Goal: Transaction & Acquisition: Purchase product/service

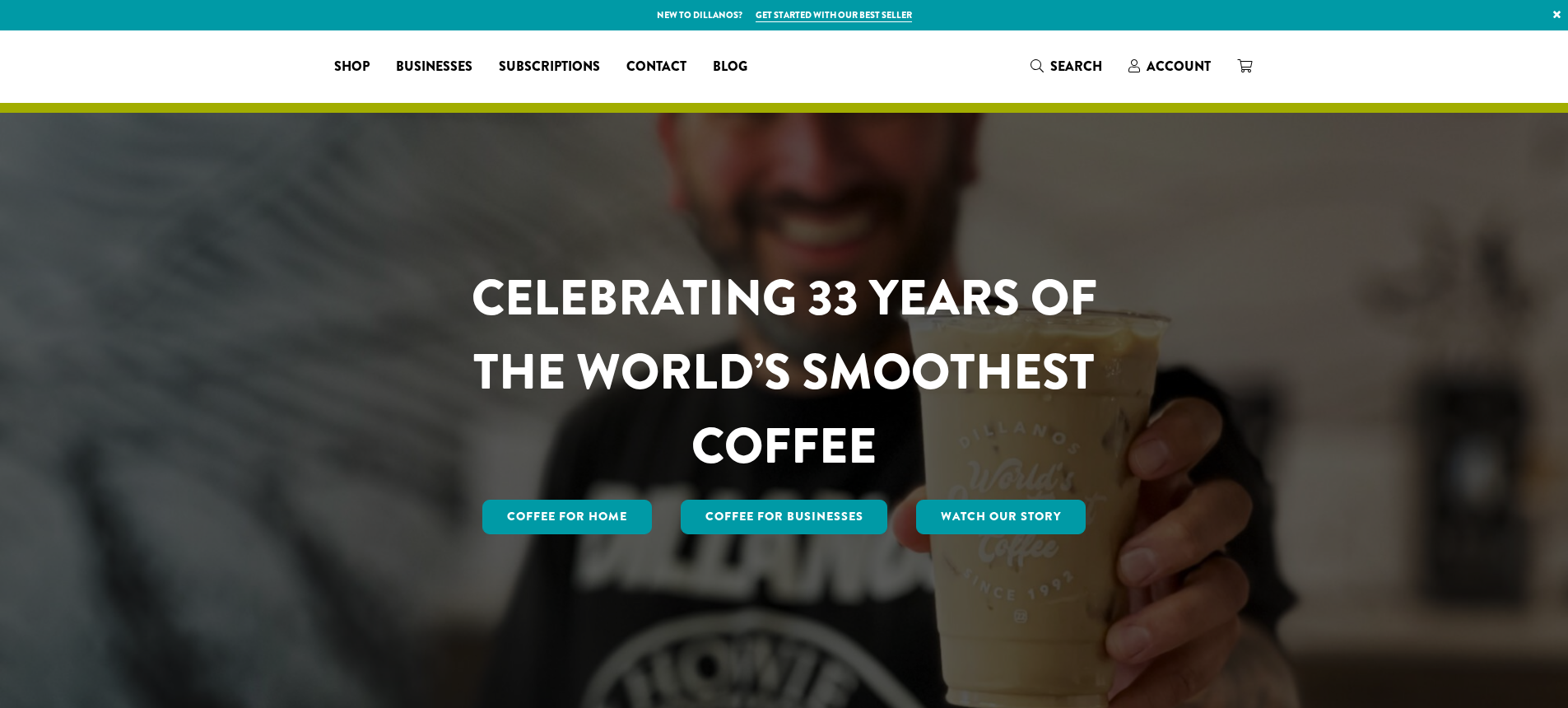
click at [1172, 73] on span "Account" at bounding box center [1179, 66] width 64 height 19
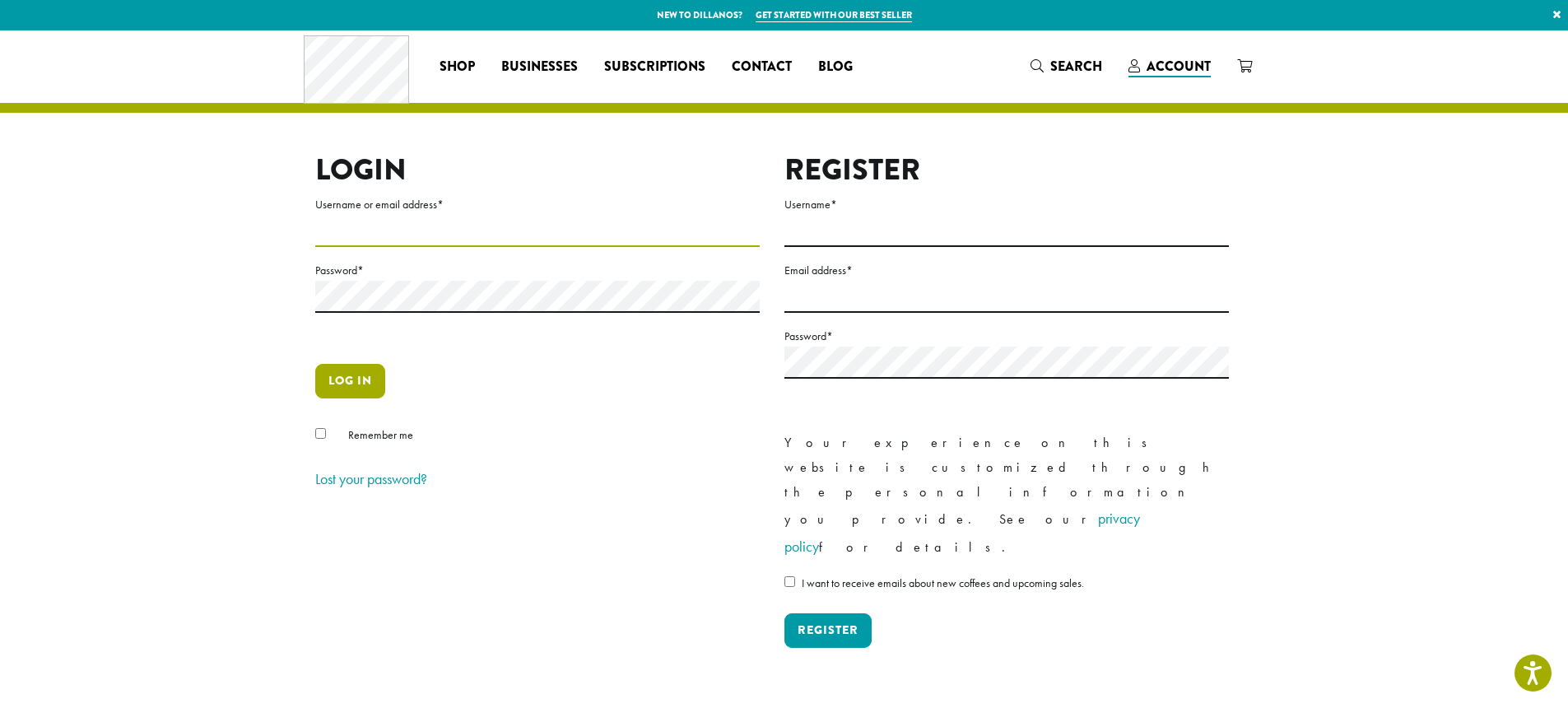
type input "**********"
click at [332, 383] on button "Log in" at bounding box center [351, 381] width 70 height 35
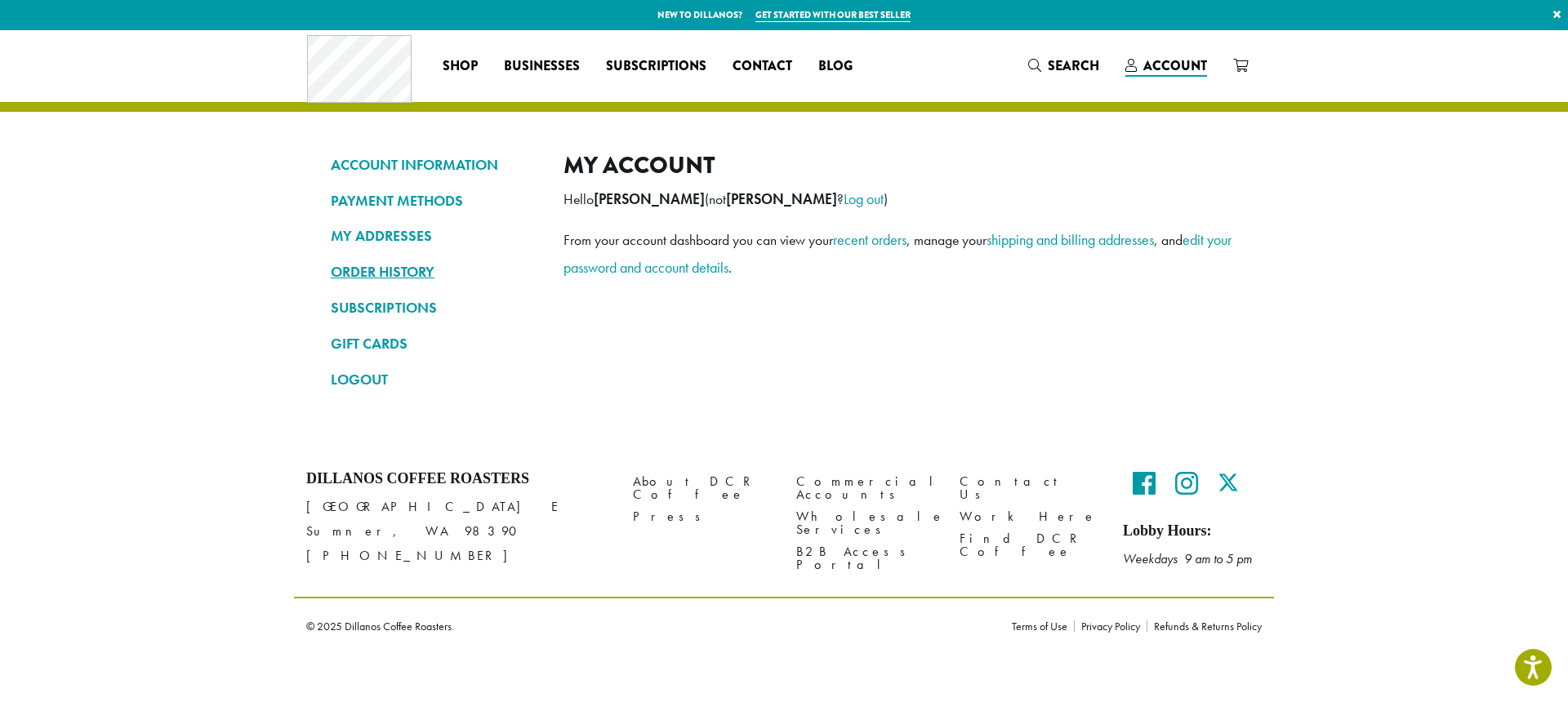
click at [394, 275] on link "ORDER HISTORY" at bounding box center [434, 272] width 208 height 27
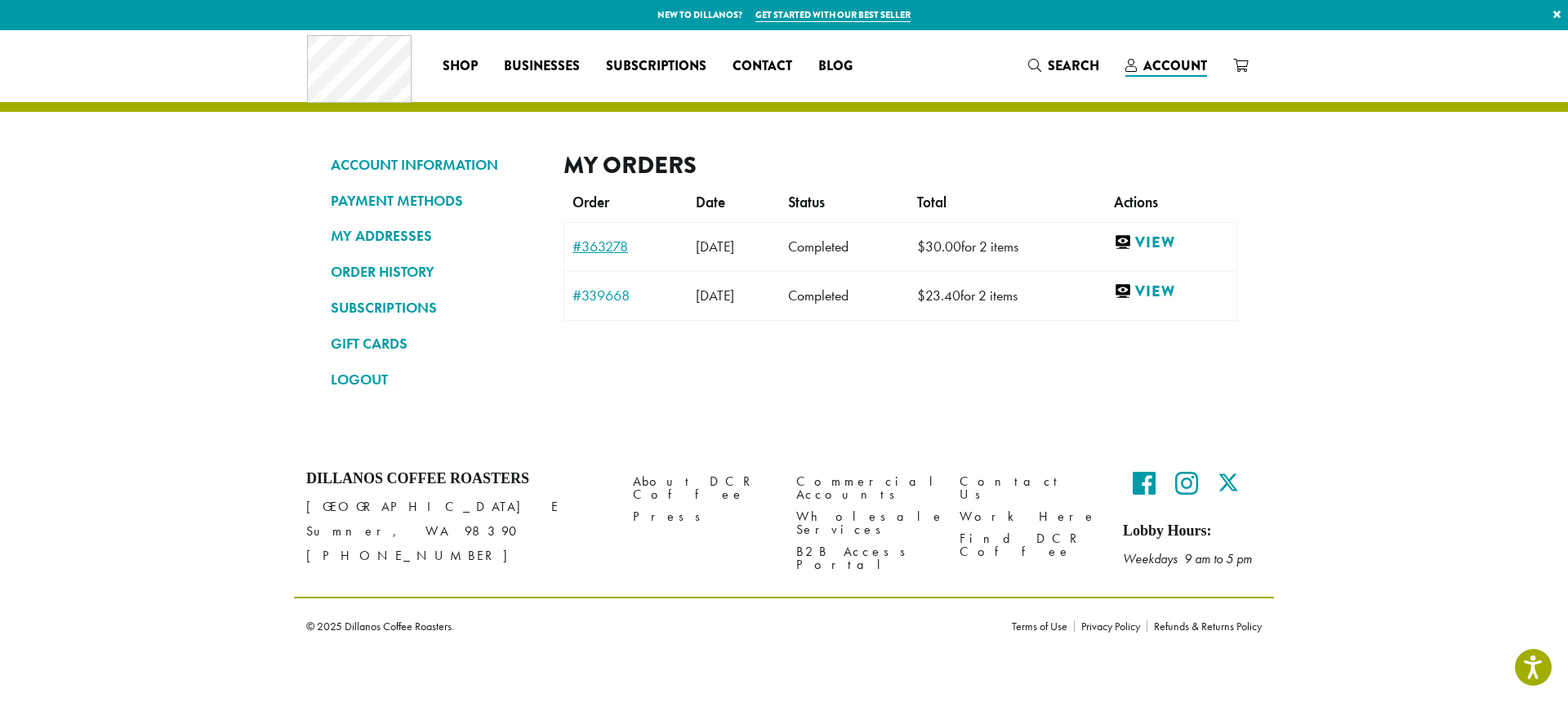
click at [601, 246] on link "#363278" at bounding box center [625, 246] width 107 height 15
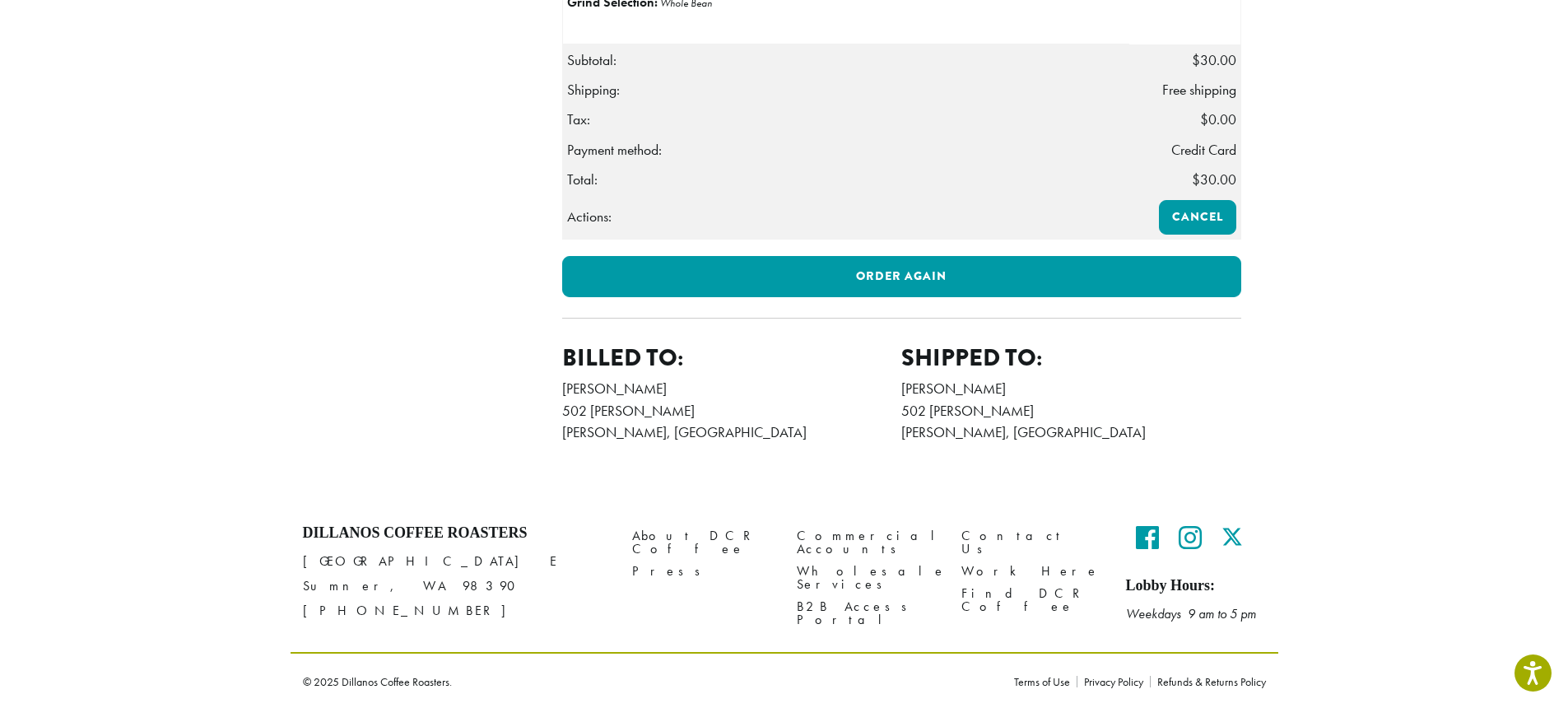
scroll to position [347, 0]
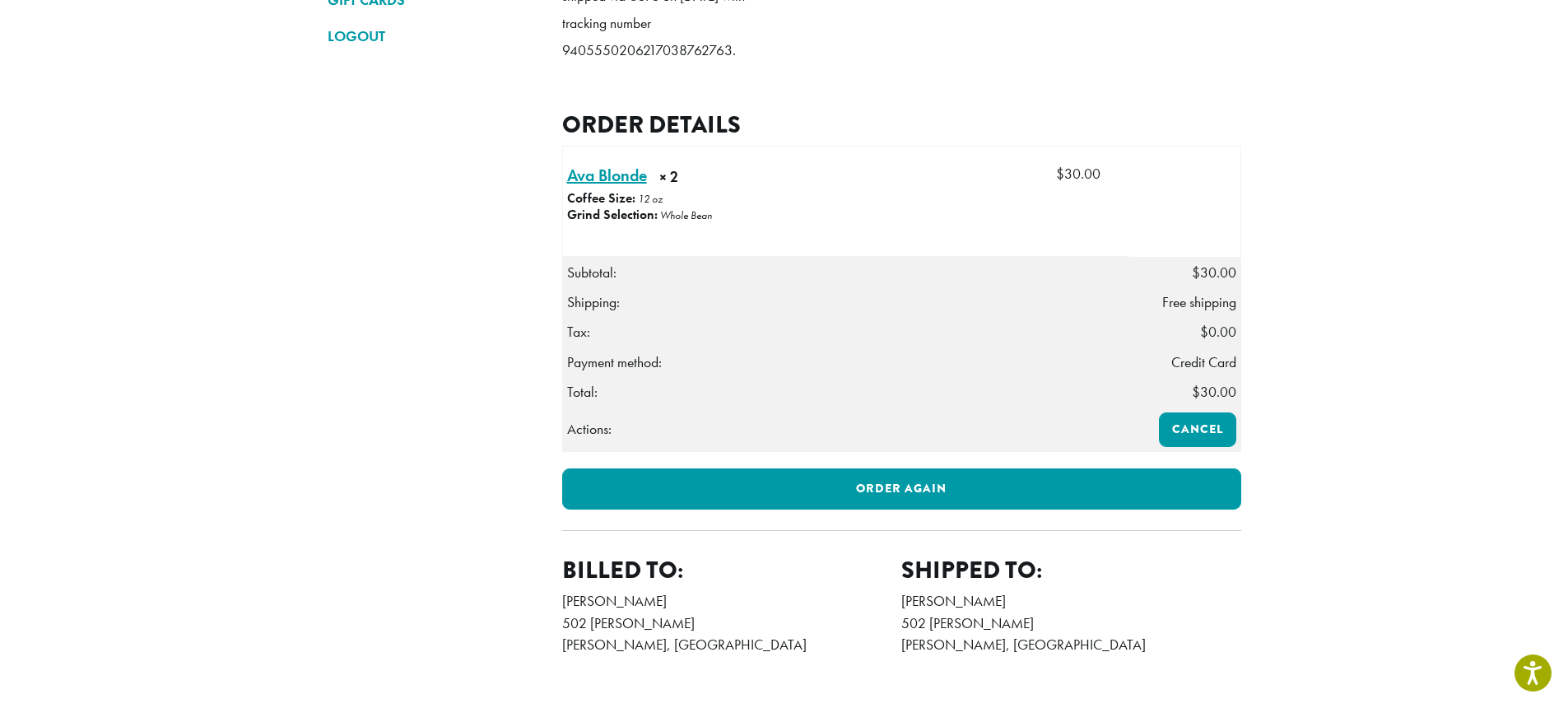
click at [593, 188] on link "Ava Blonde × 2" at bounding box center [606, 175] width 80 height 25
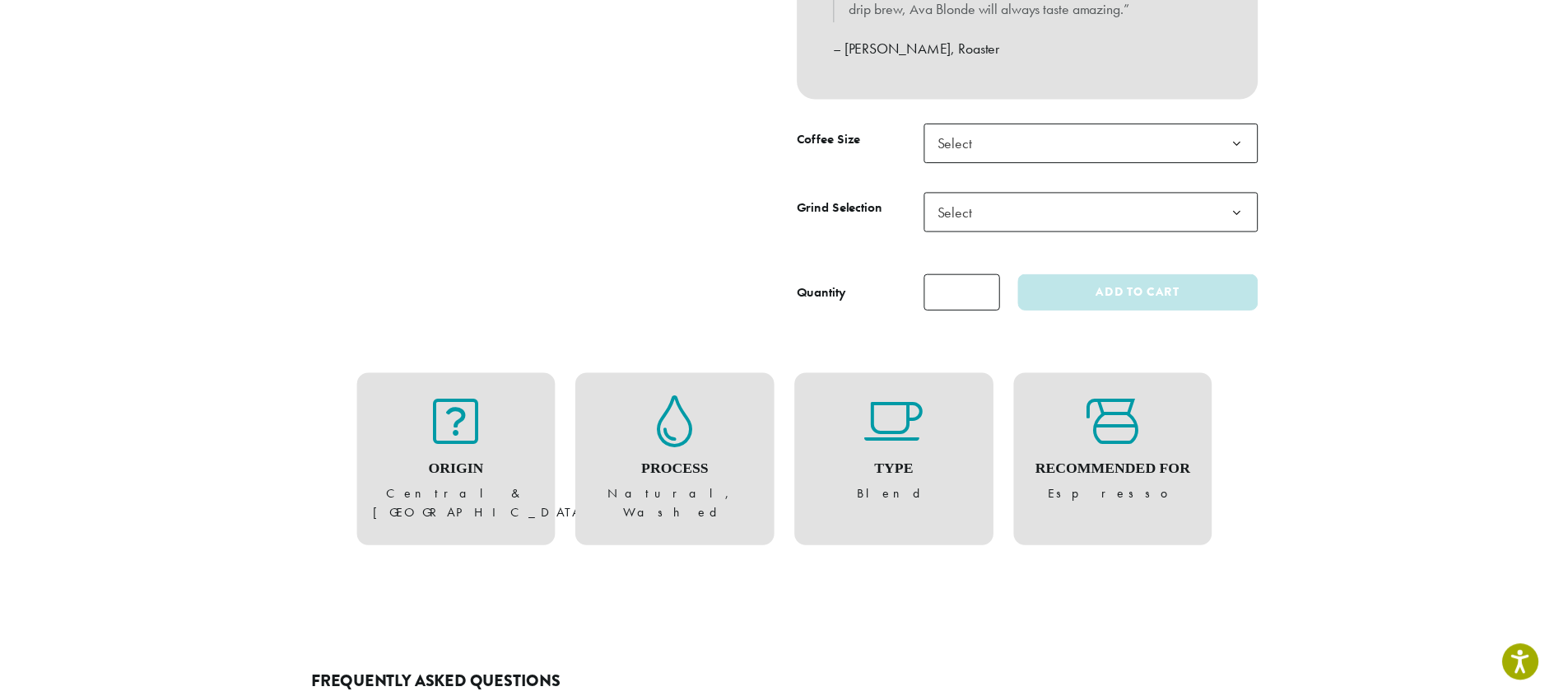
scroll to position [772, 0]
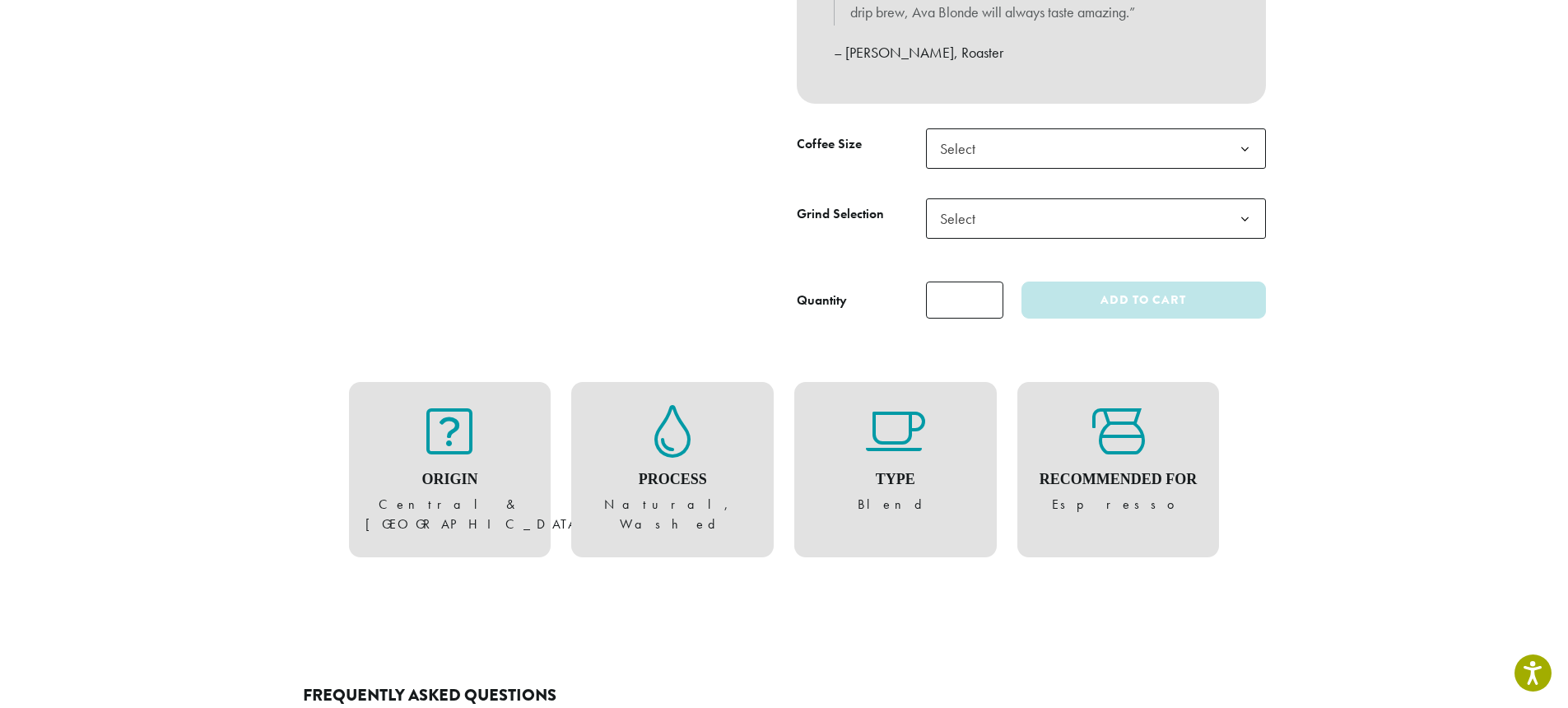
click at [1013, 154] on span "Select" at bounding box center [1095, 149] width 340 height 41
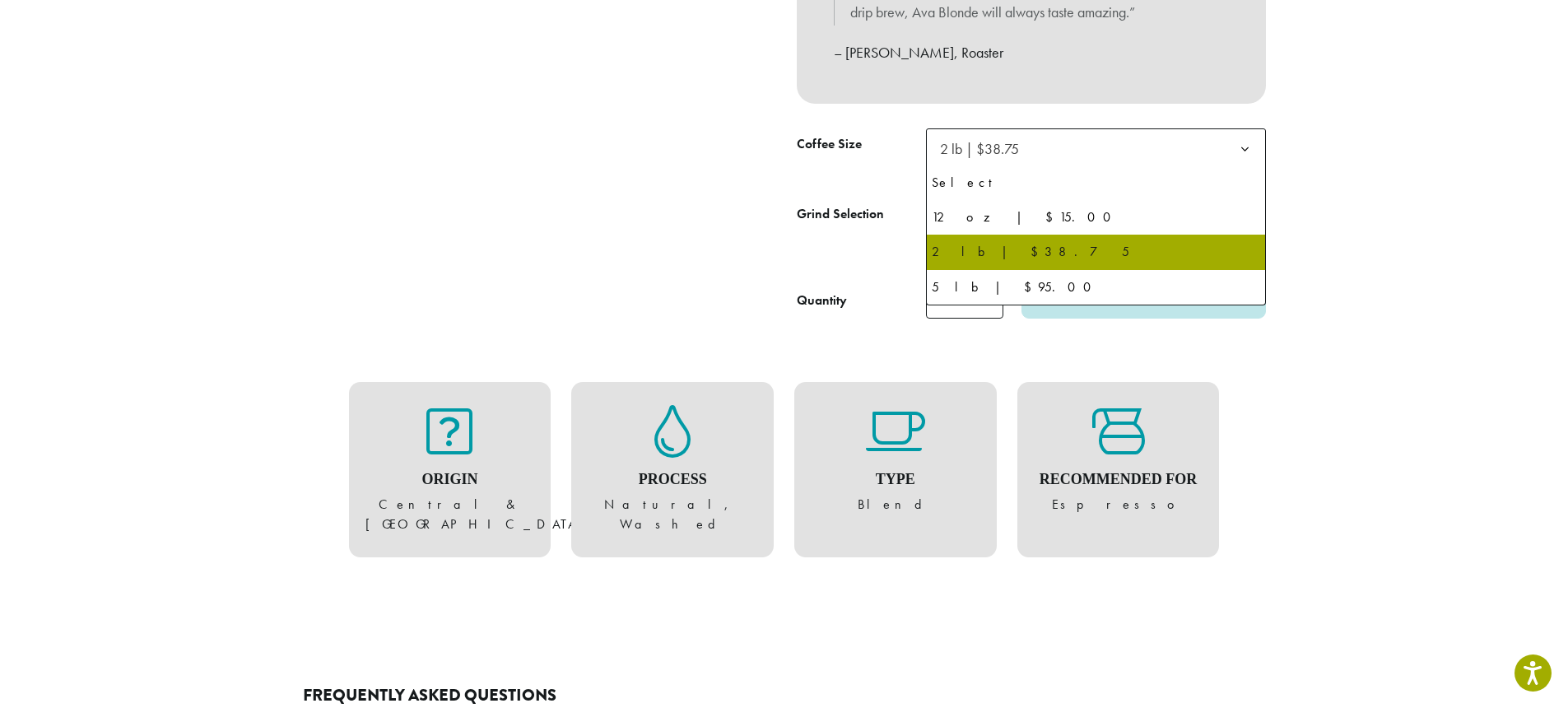
click at [1098, 153] on span "2 lb | $38.75" at bounding box center [1095, 149] width 340 height 41
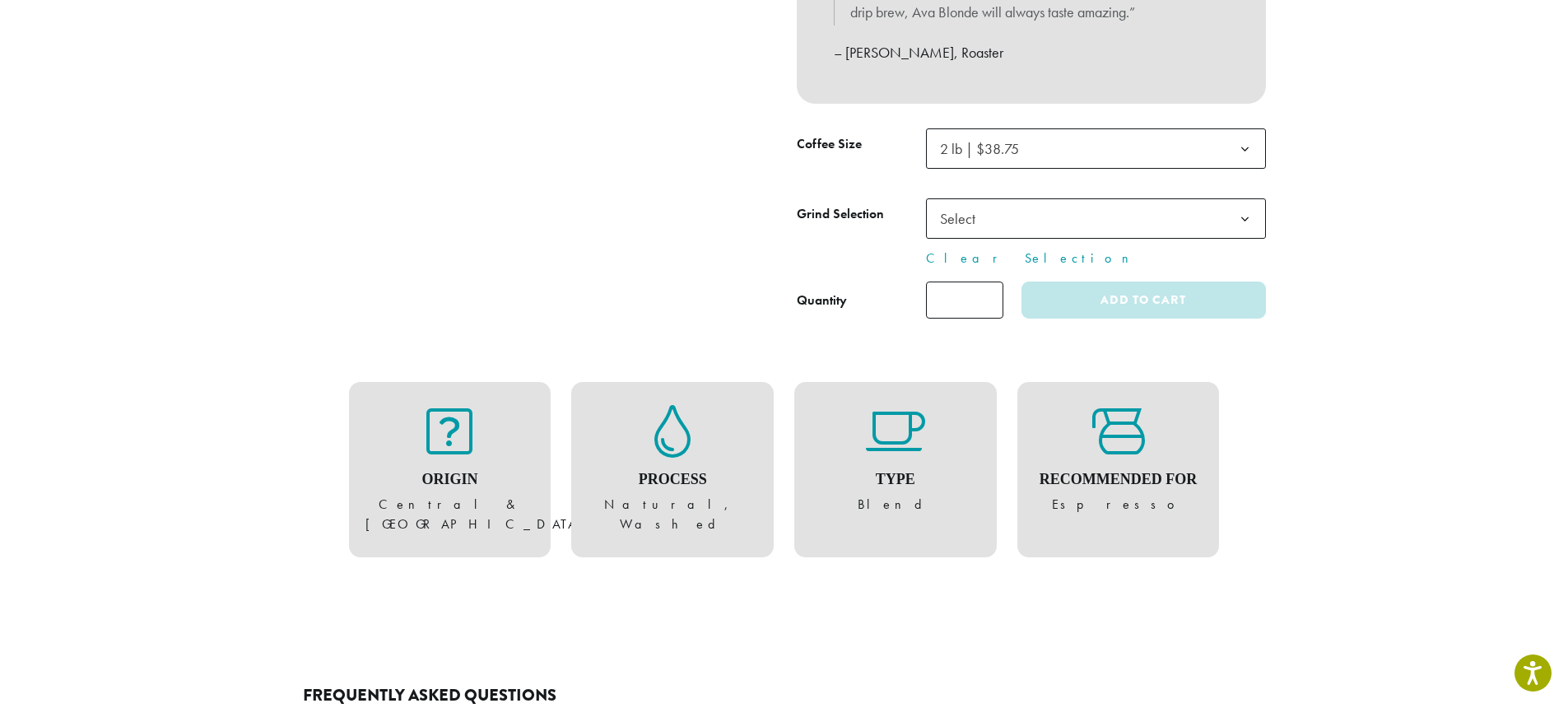
click at [1217, 213] on span "Select" at bounding box center [1095, 219] width 340 height 41
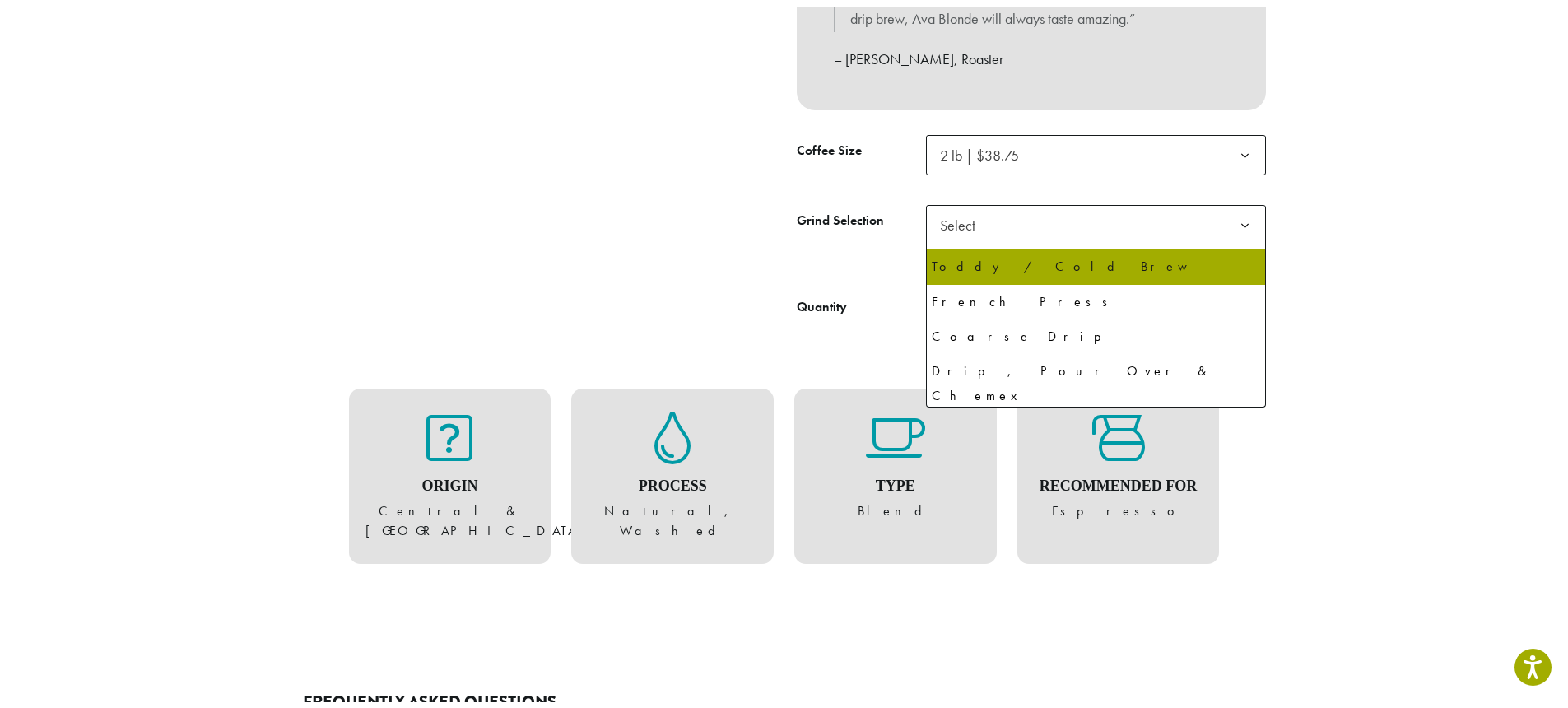
scroll to position [0, 0]
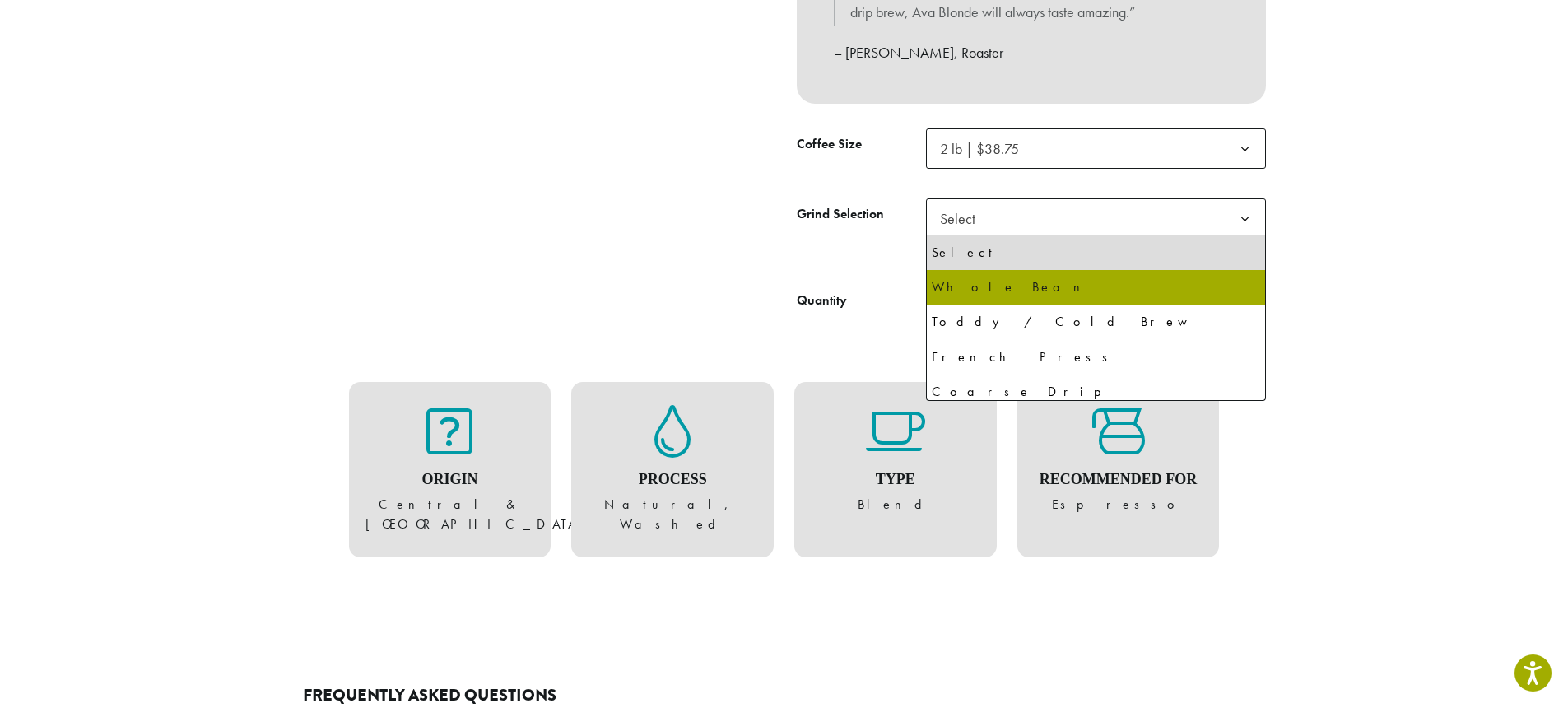
select select "**********"
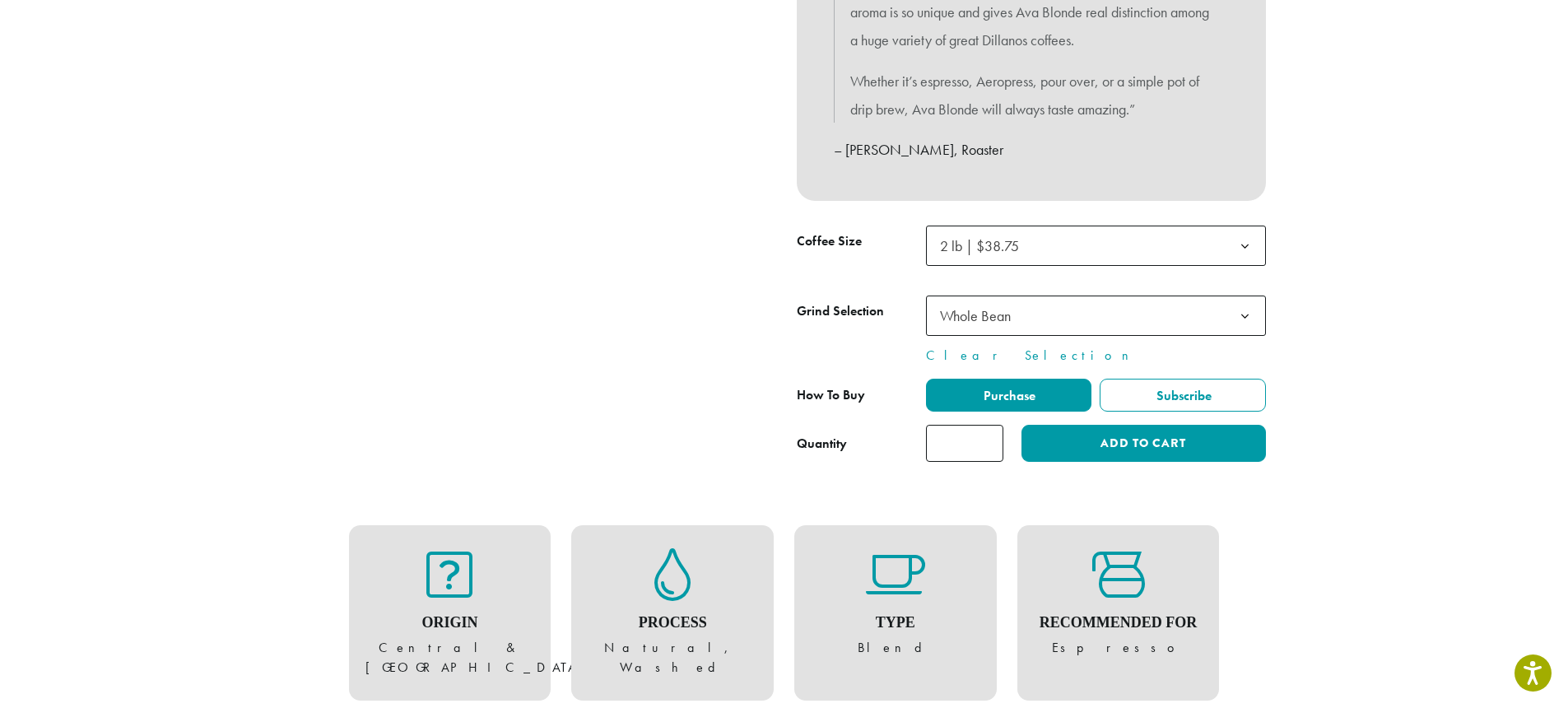
scroll to position [682, 0]
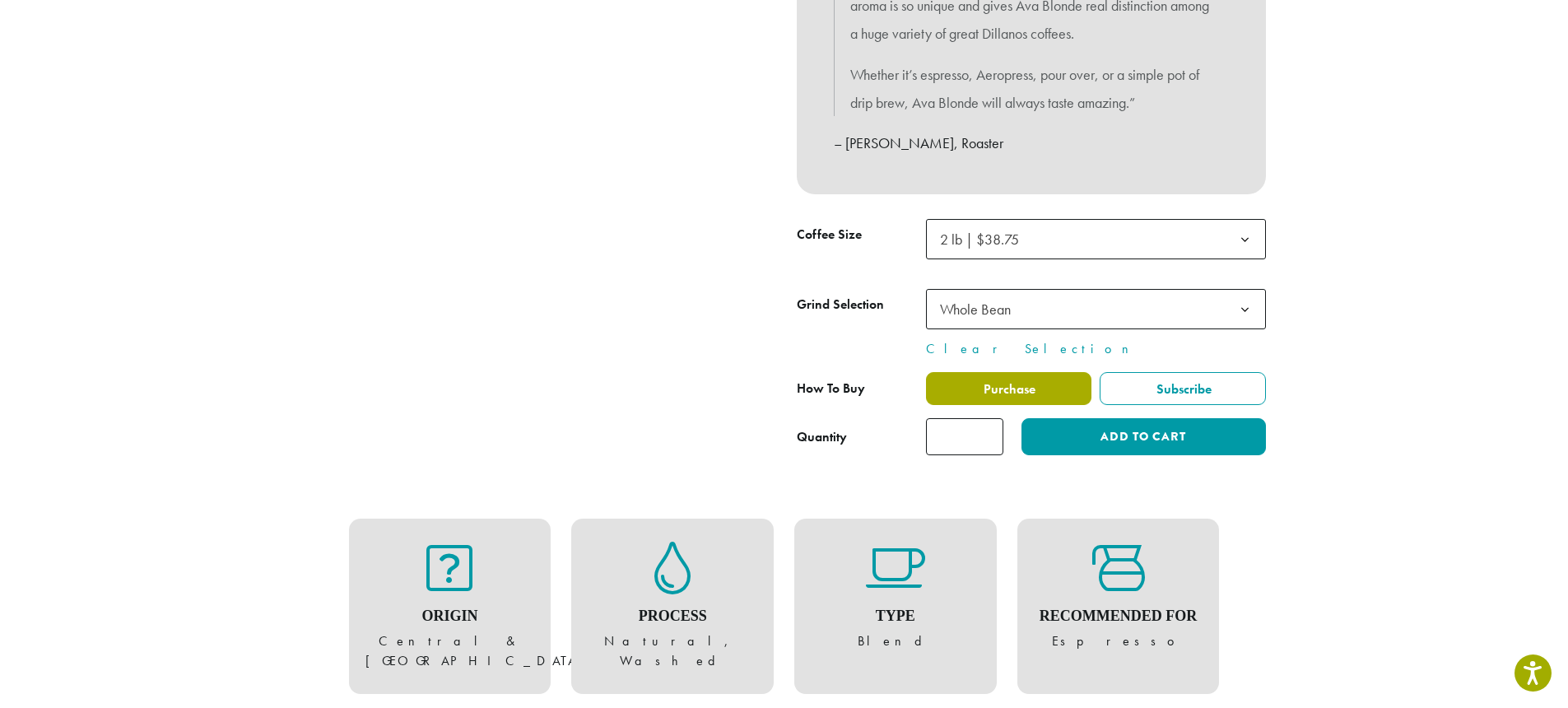
click at [1035, 389] on span "Purchase" at bounding box center [1008, 389] width 54 height 17
click at [1003, 388] on span "Purchase" at bounding box center [1008, 389] width 54 height 17
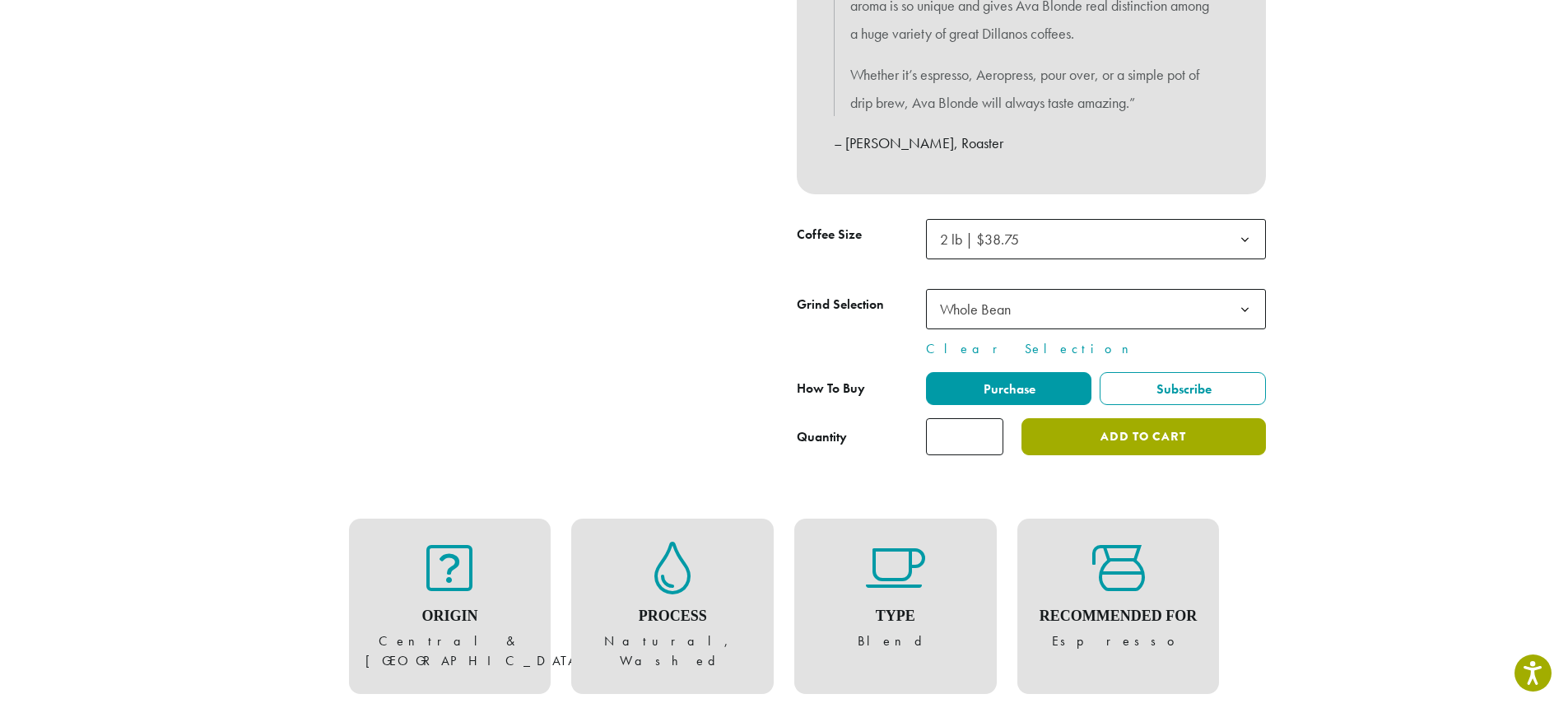
click at [1123, 430] on button "Add to cart" at bounding box center [1143, 436] width 244 height 37
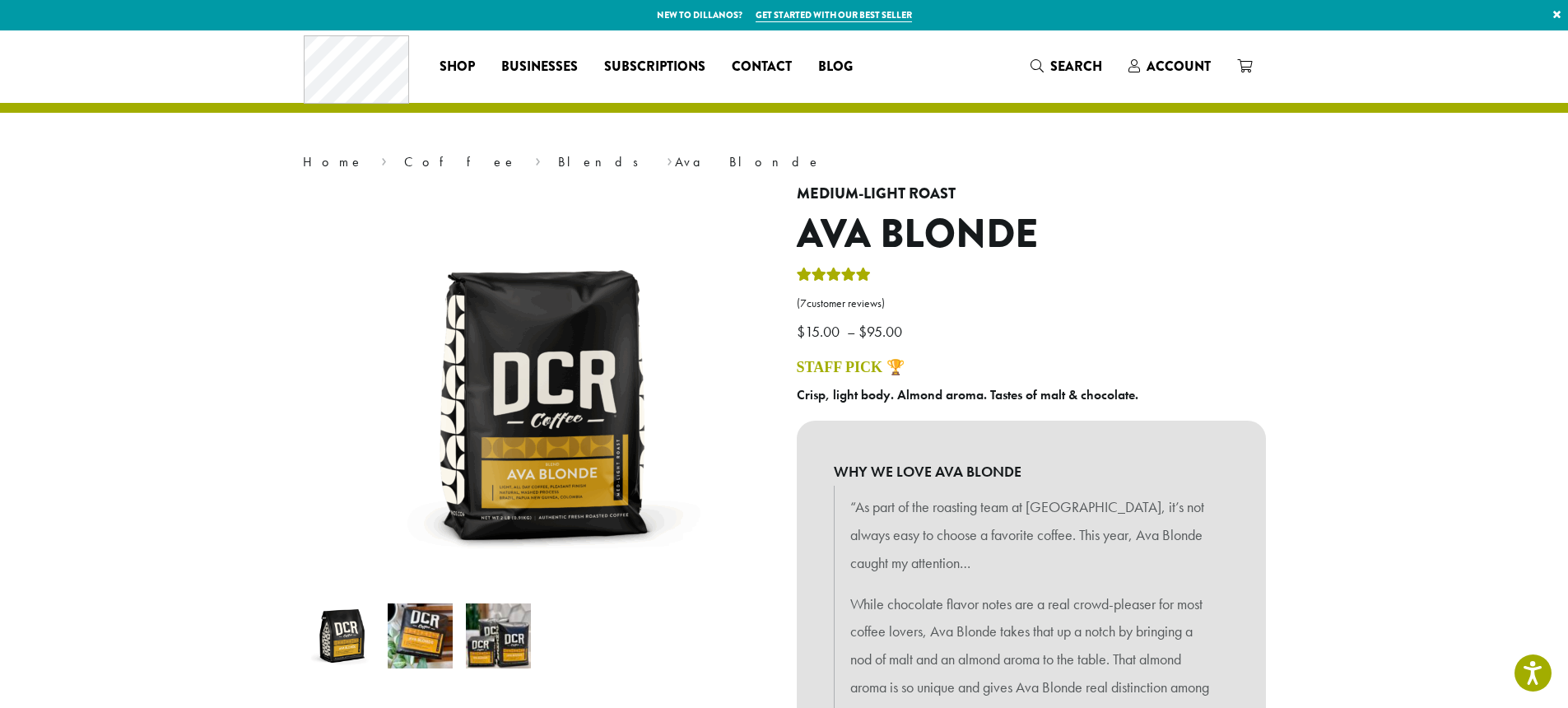
scroll to position [772, 0]
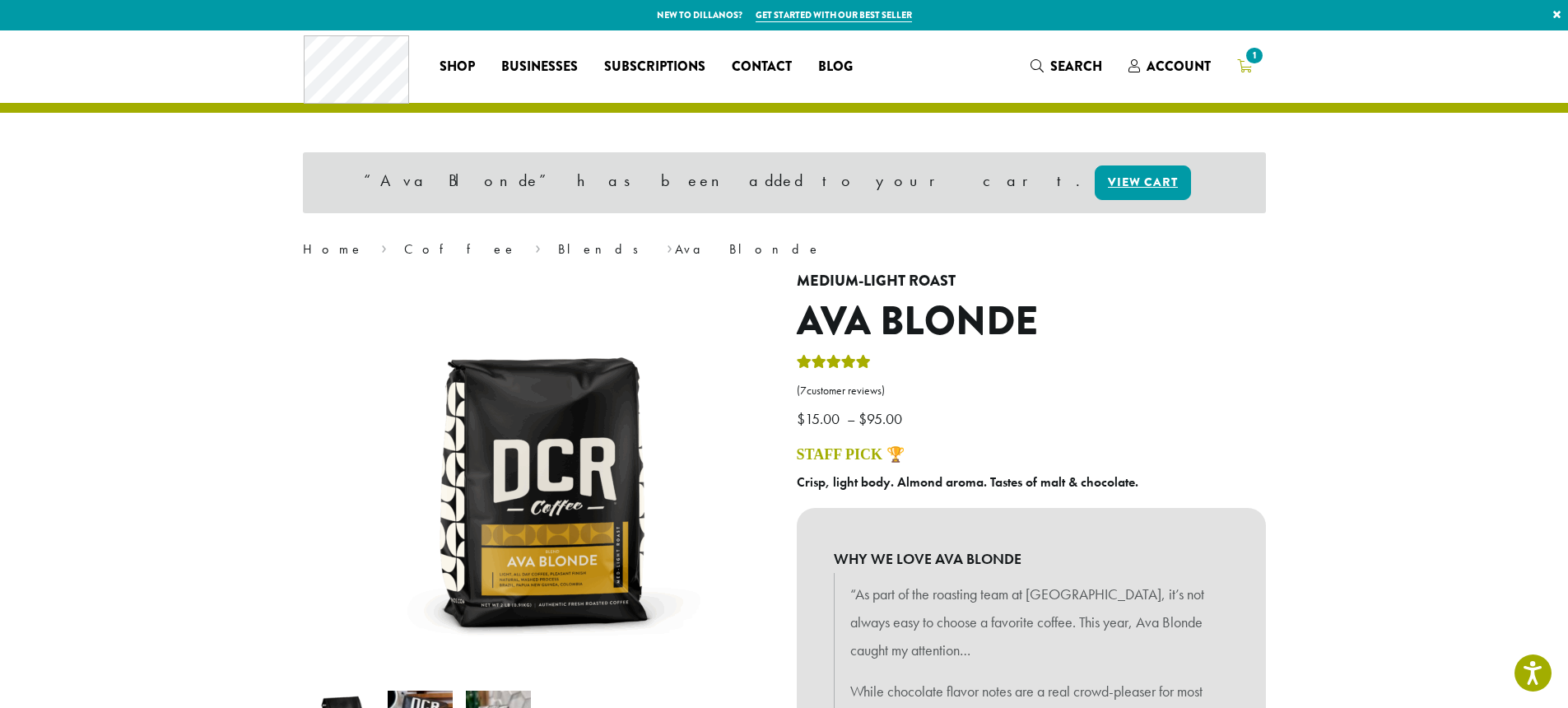
click at [1242, 66] on icon "1" at bounding box center [1245, 65] width 15 height 13
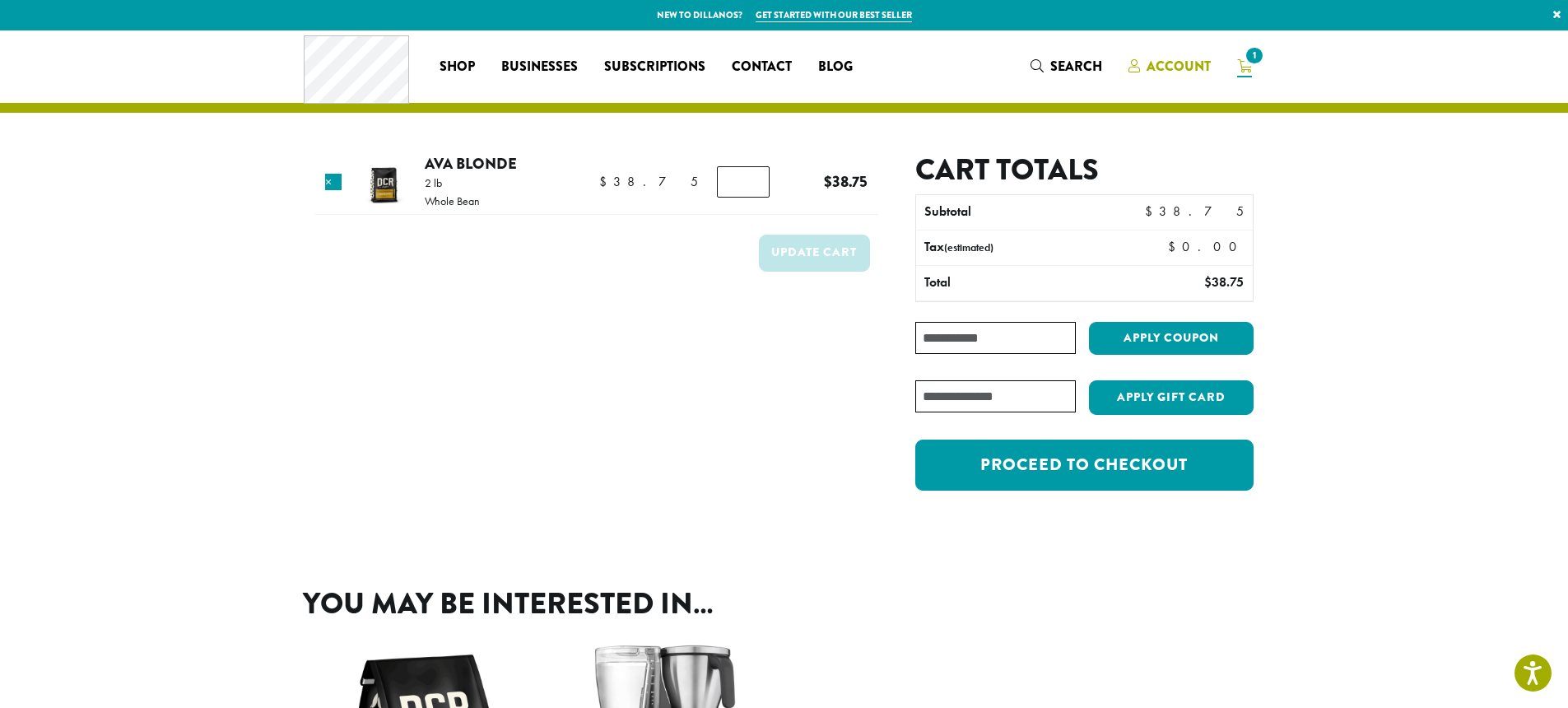
click at [1145, 66] on span "Account" at bounding box center [1170, 67] width 82 height 20
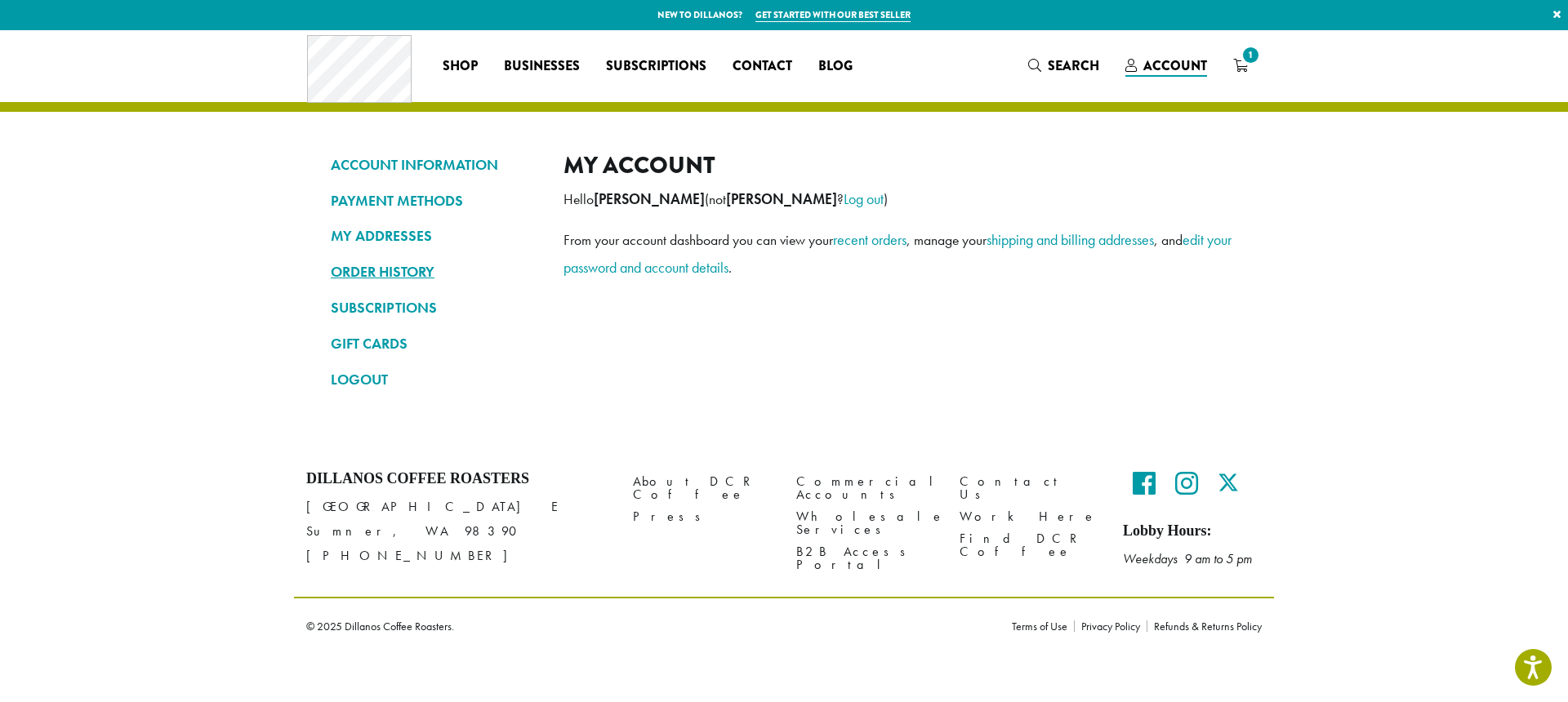
click at [404, 276] on link "ORDER HISTORY" at bounding box center [434, 272] width 208 height 27
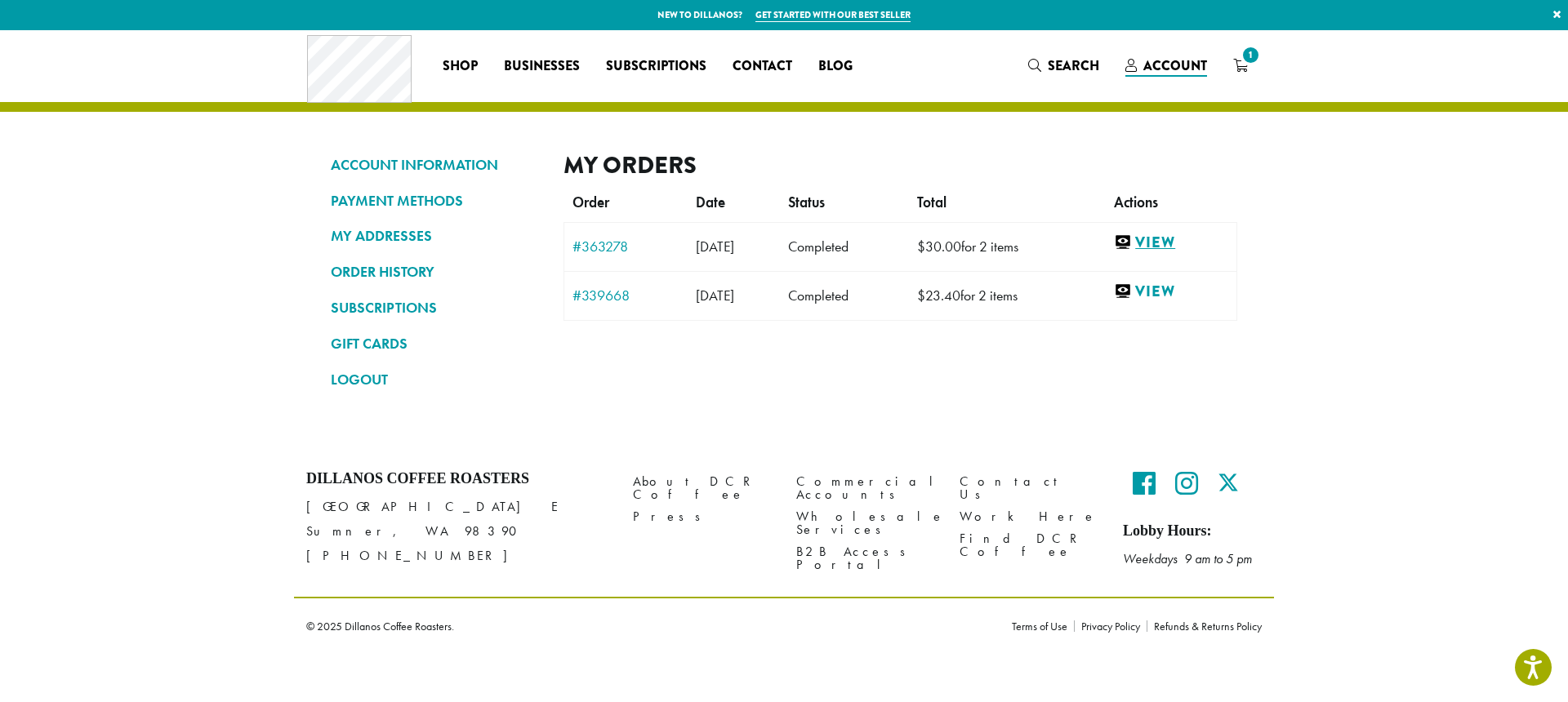
click at [1174, 246] on link "View" at bounding box center [1170, 243] width 114 height 20
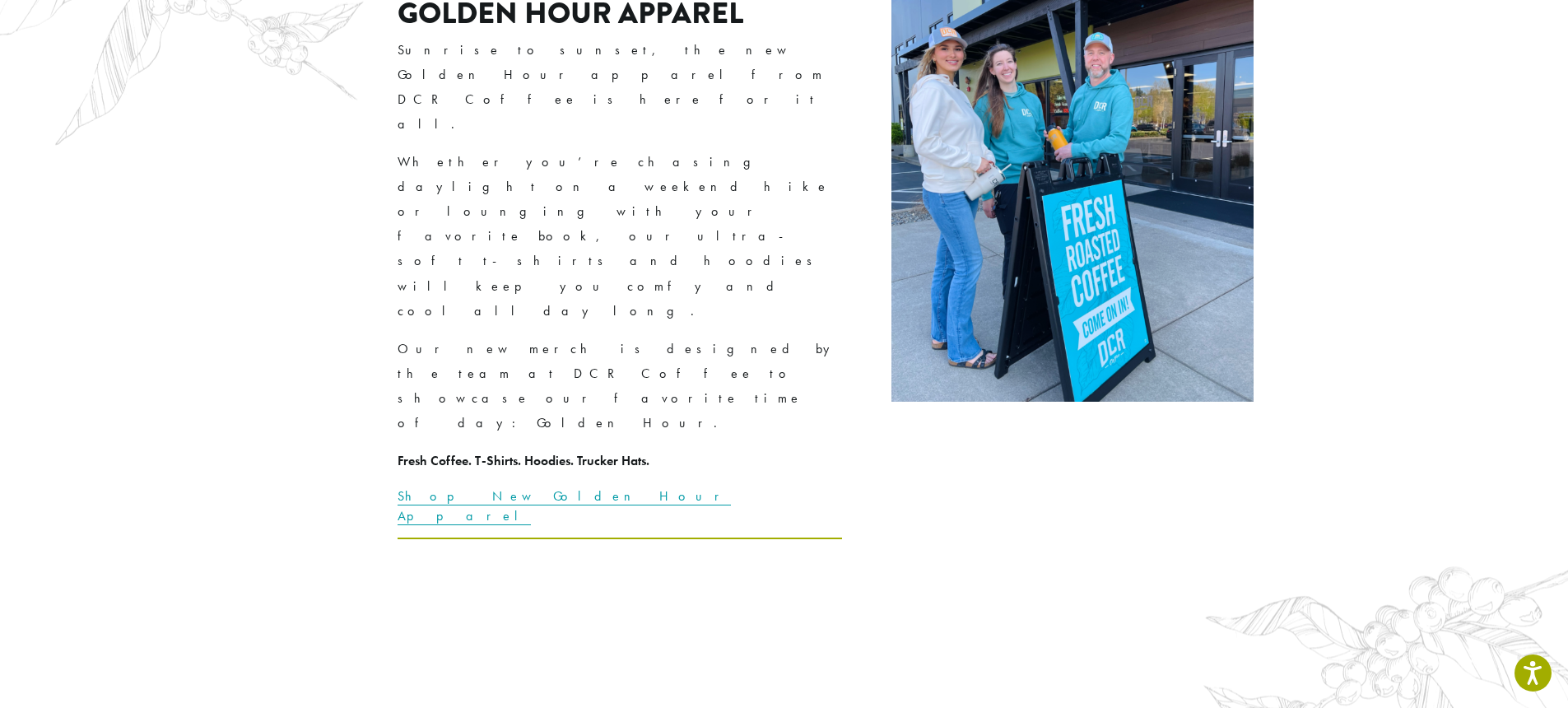
scroll to position [3125, 0]
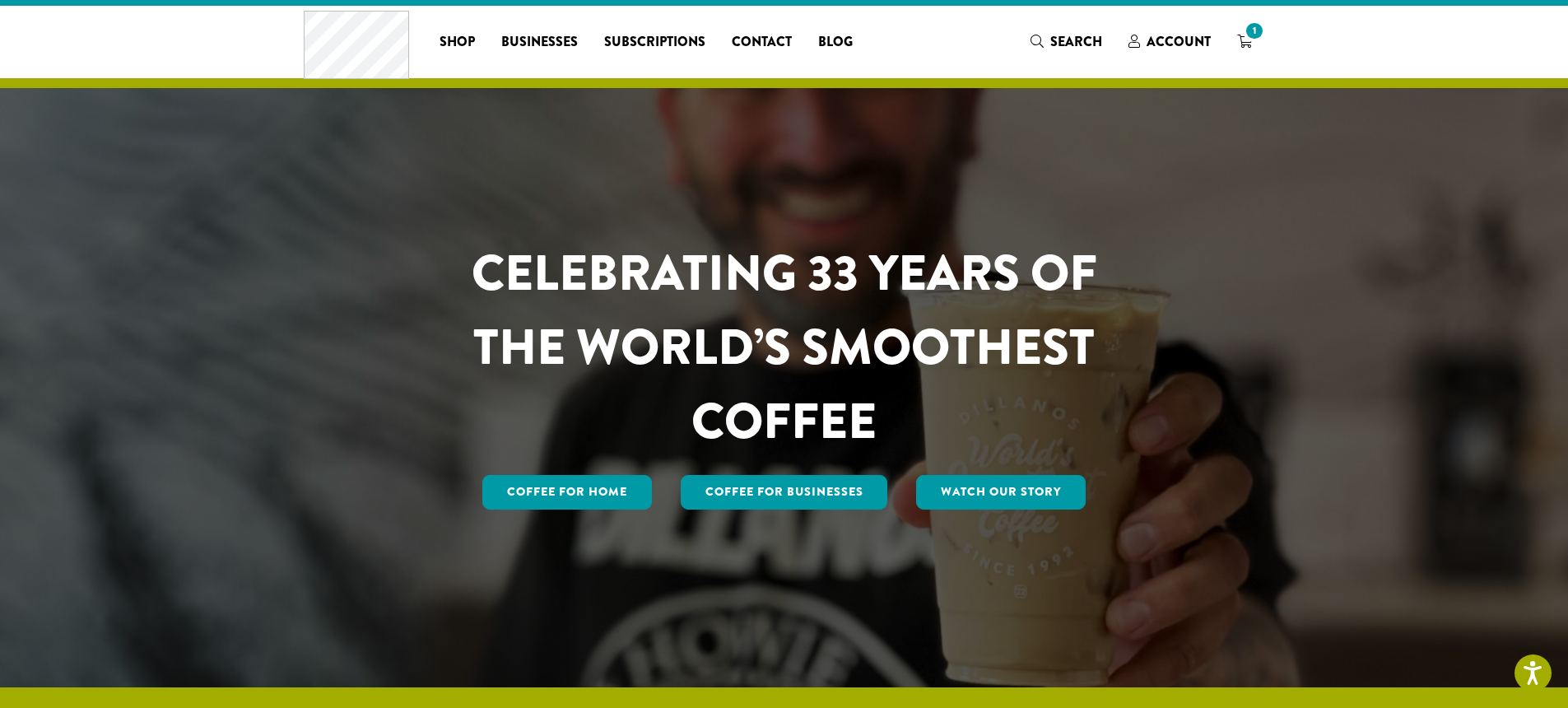
scroll to position [28, 0]
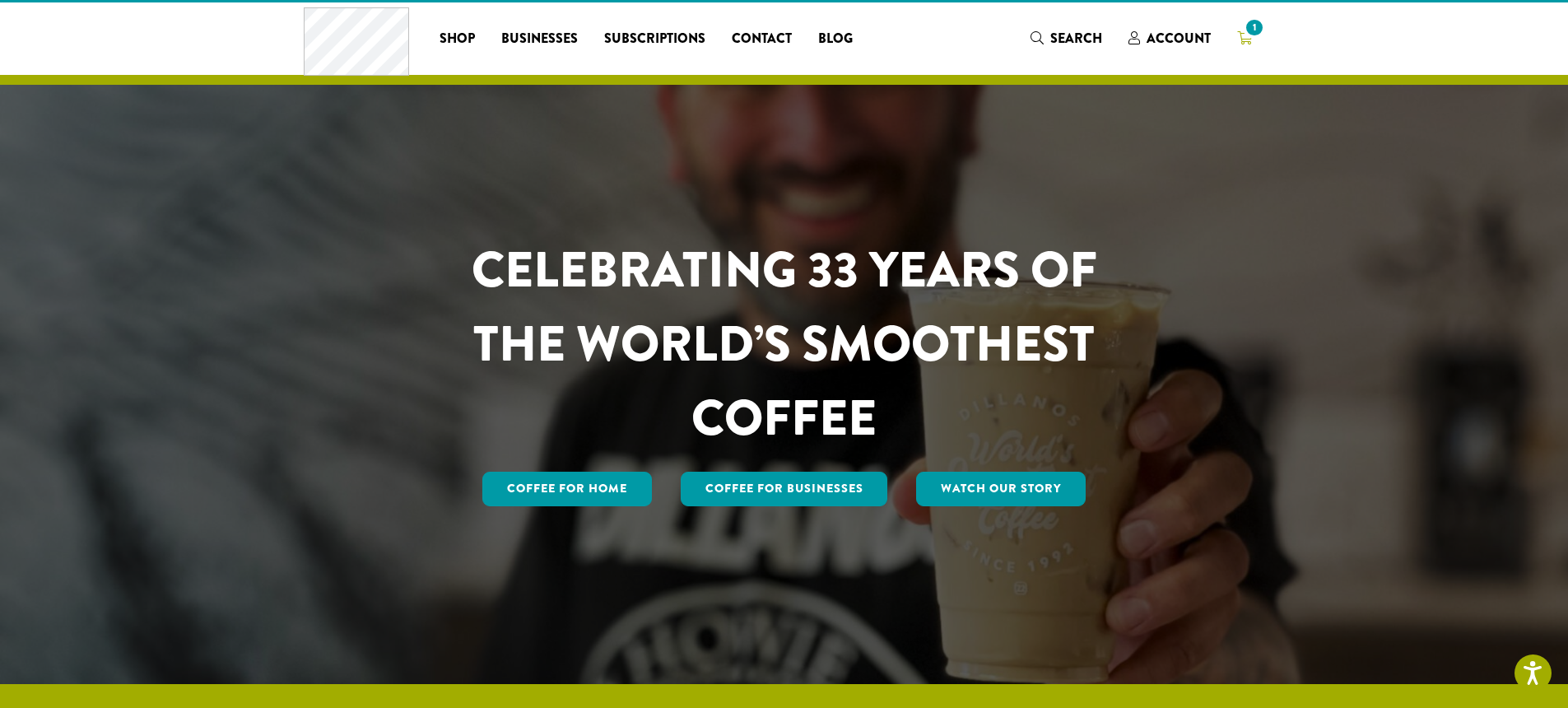
click at [1257, 26] on span "1" at bounding box center [1254, 28] width 22 height 22
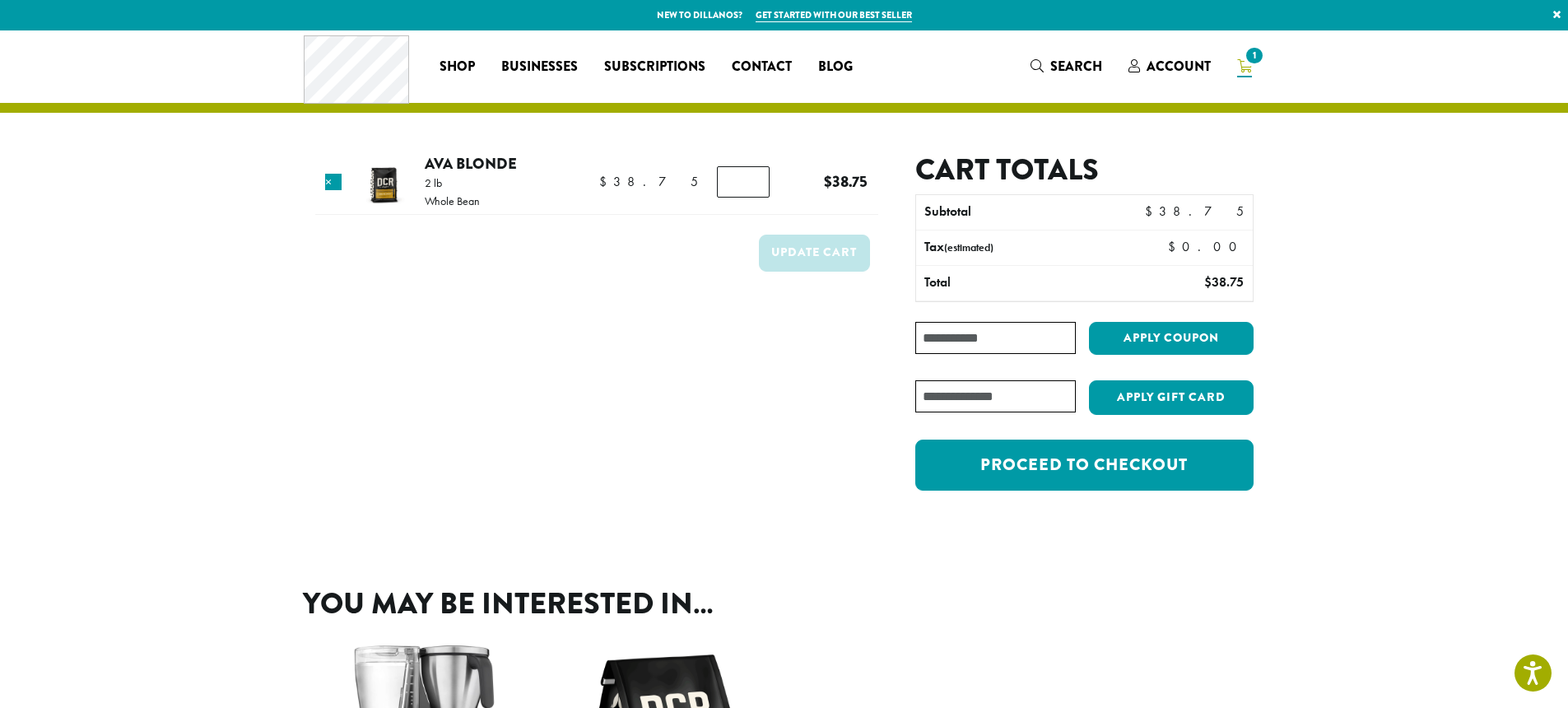
click at [1033, 335] on input "Coupon:" at bounding box center [996, 338] width 160 height 32
type input "**********"
click at [1138, 336] on button "Apply coupon" at bounding box center [1171, 339] width 165 height 34
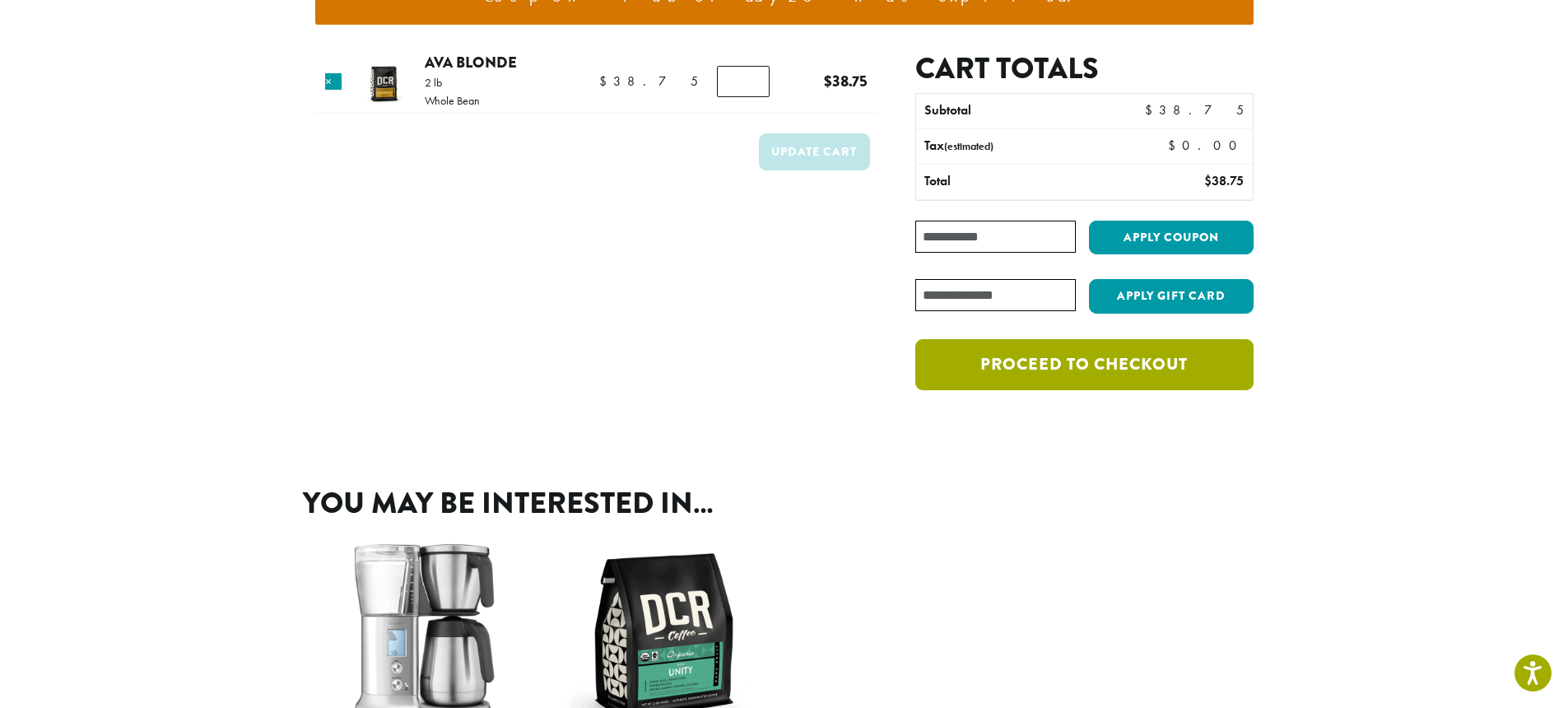
scroll to position [206, 0]
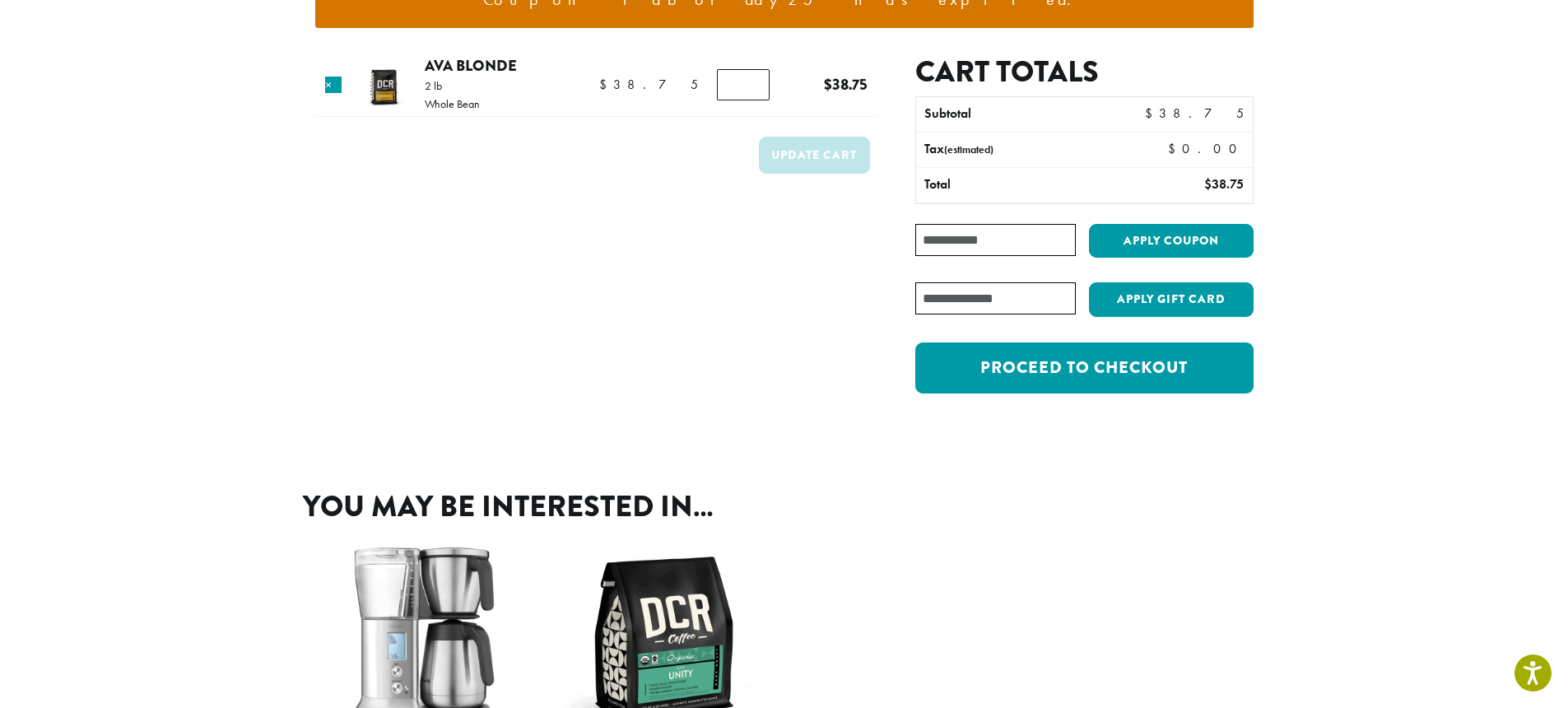
click at [1005, 231] on input "Coupon:" at bounding box center [996, 239] width 160 height 32
type input "********"
click at [1139, 246] on button "Apply coupon" at bounding box center [1171, 240] width 165 height 34
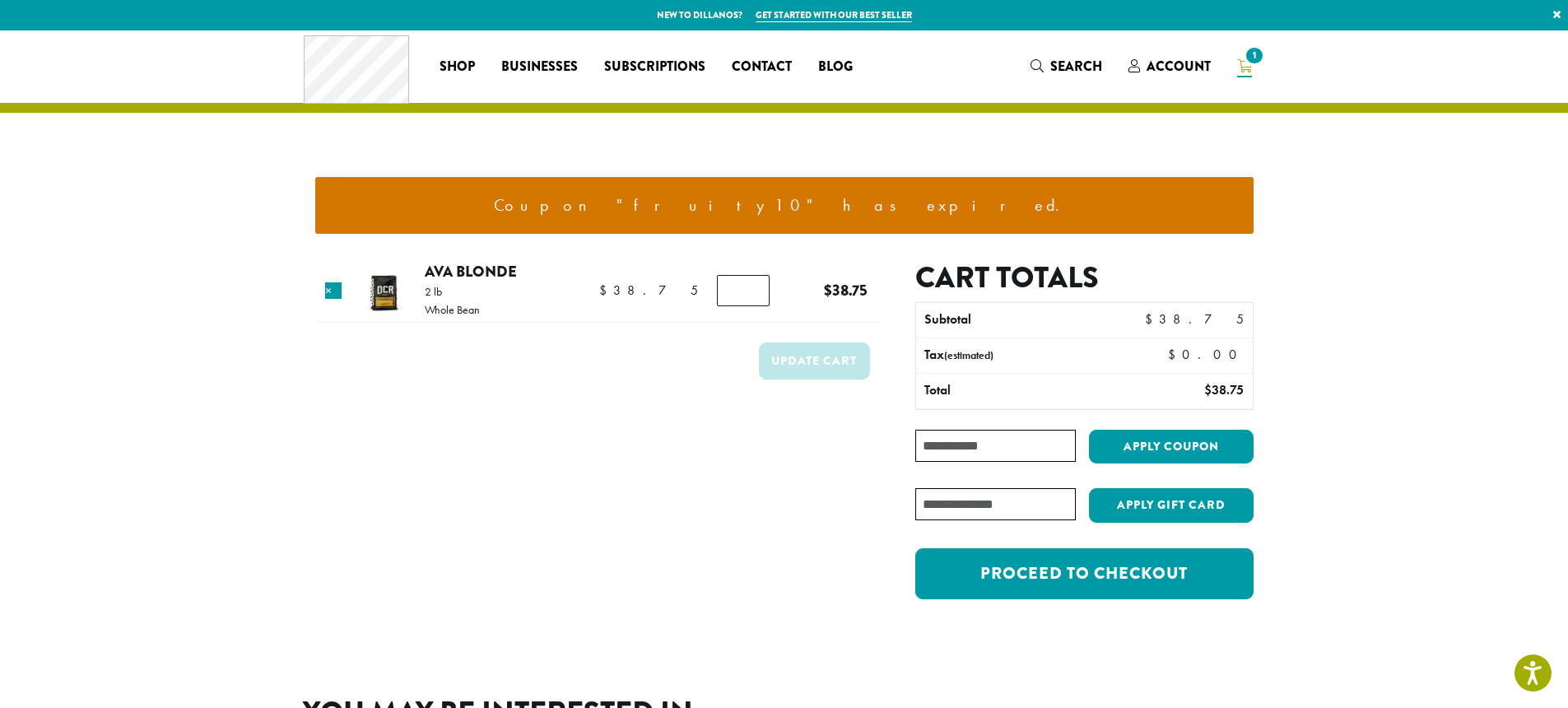
scroll to position [145, 0]
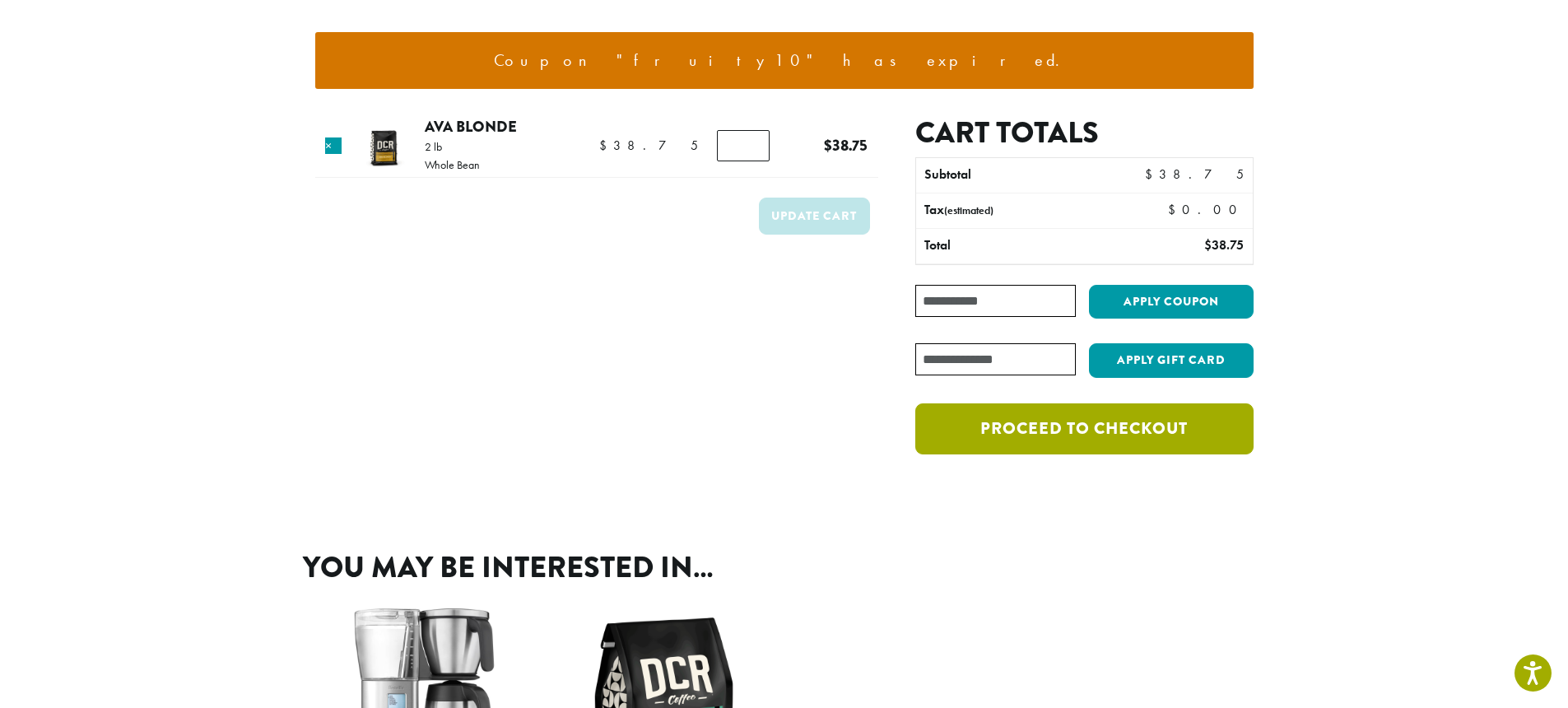
click at [1076, 426] on link "Proceed to checkout" at bounding box center [1084, 428] width 338 height 51
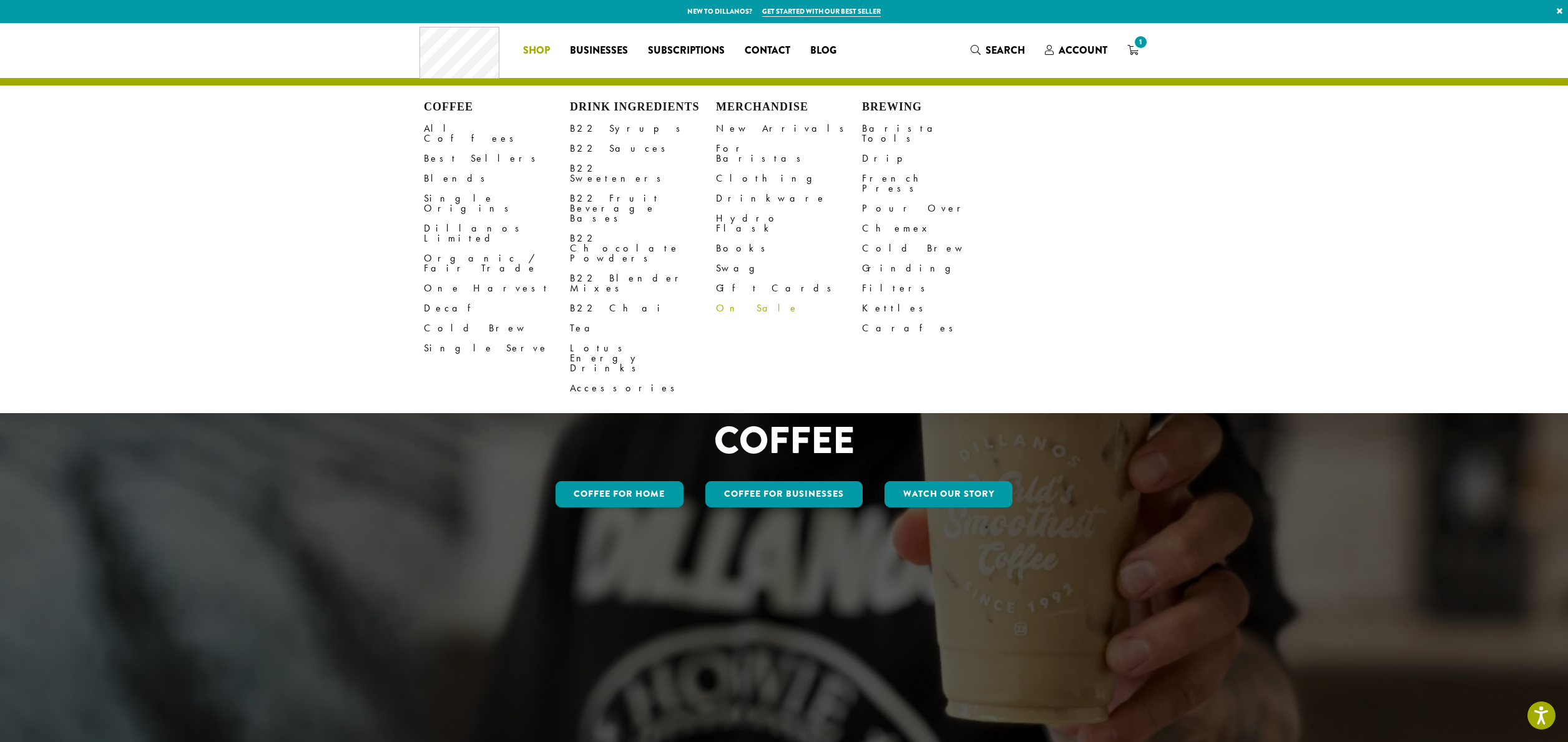
click at [727, 298] on link "On Sale" at bounding box center [789, 308] width 146 height 20
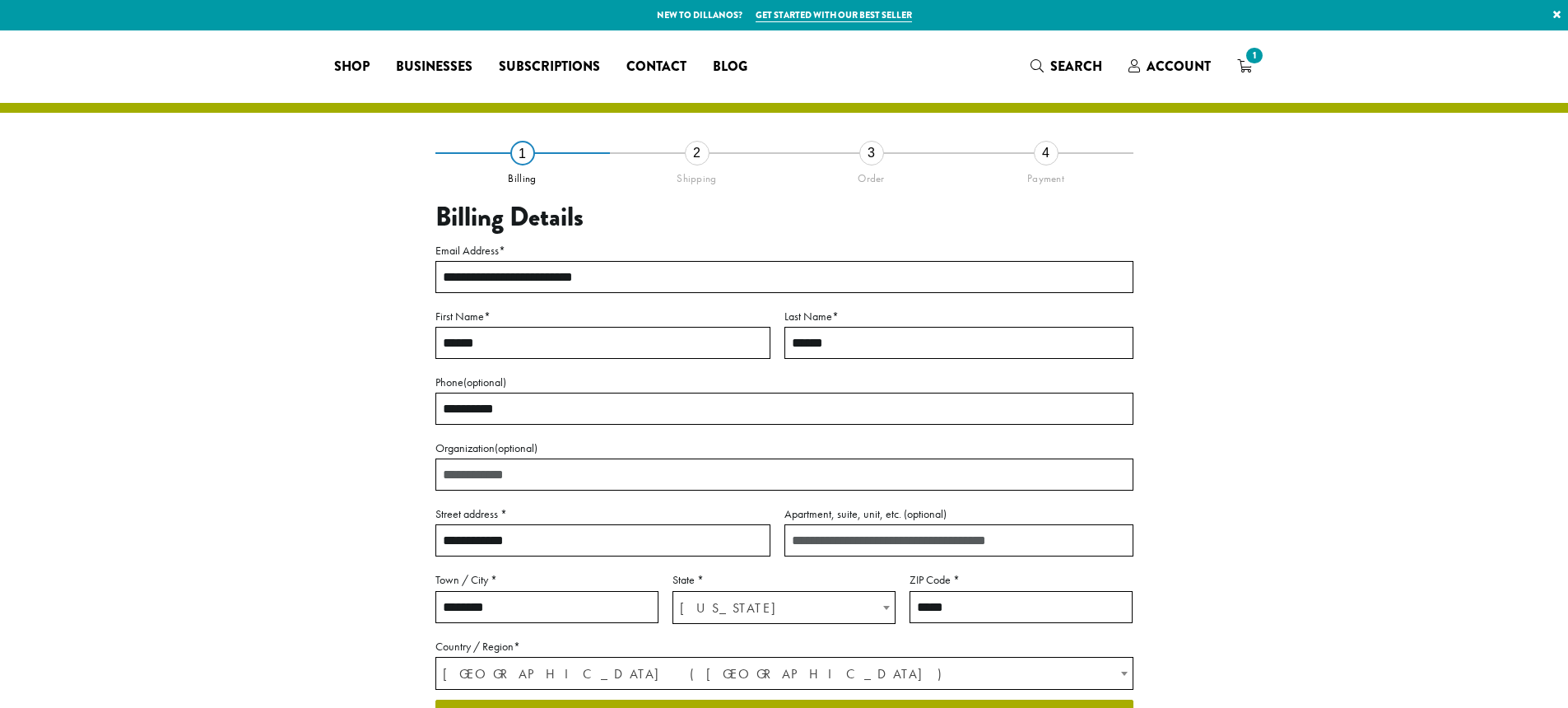
select select "**"
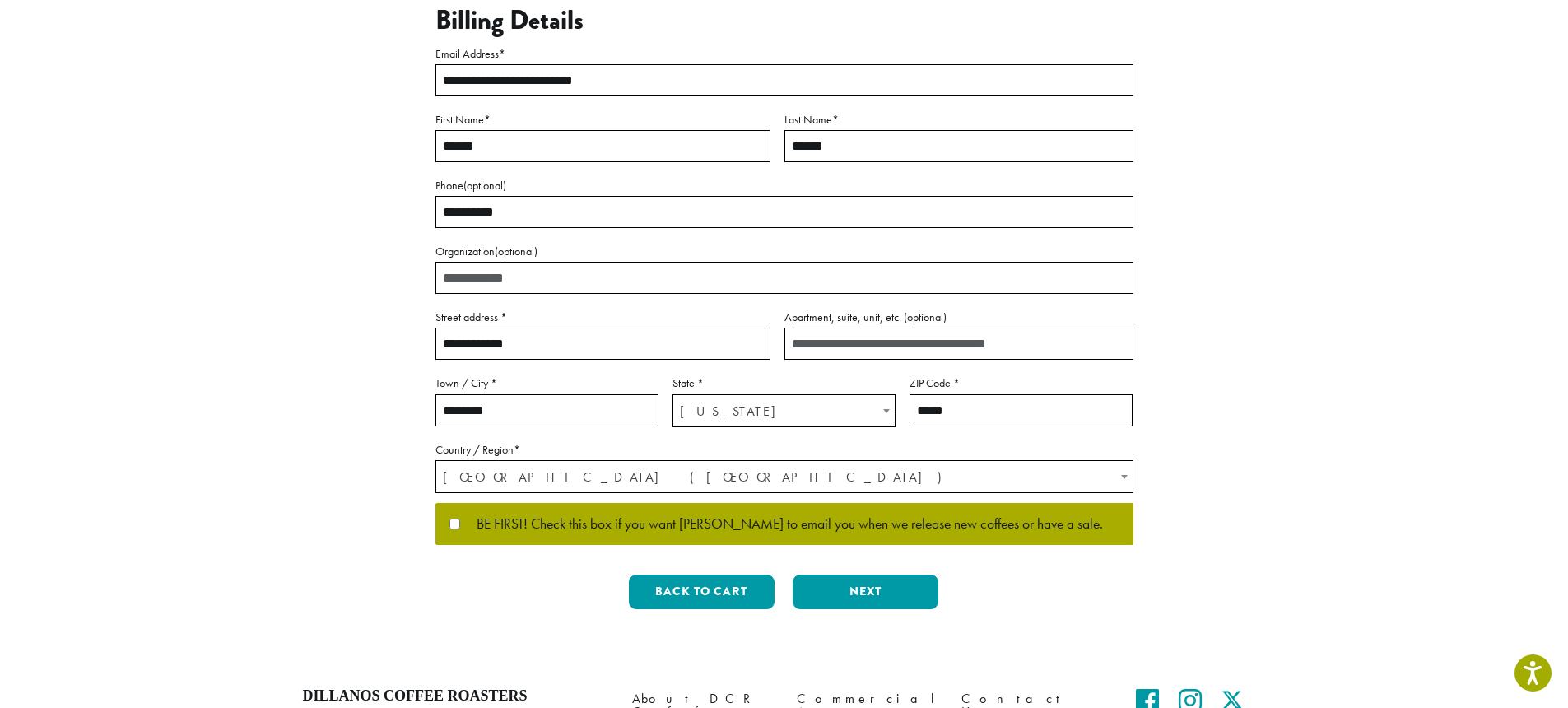
scroll to position [228, 0]
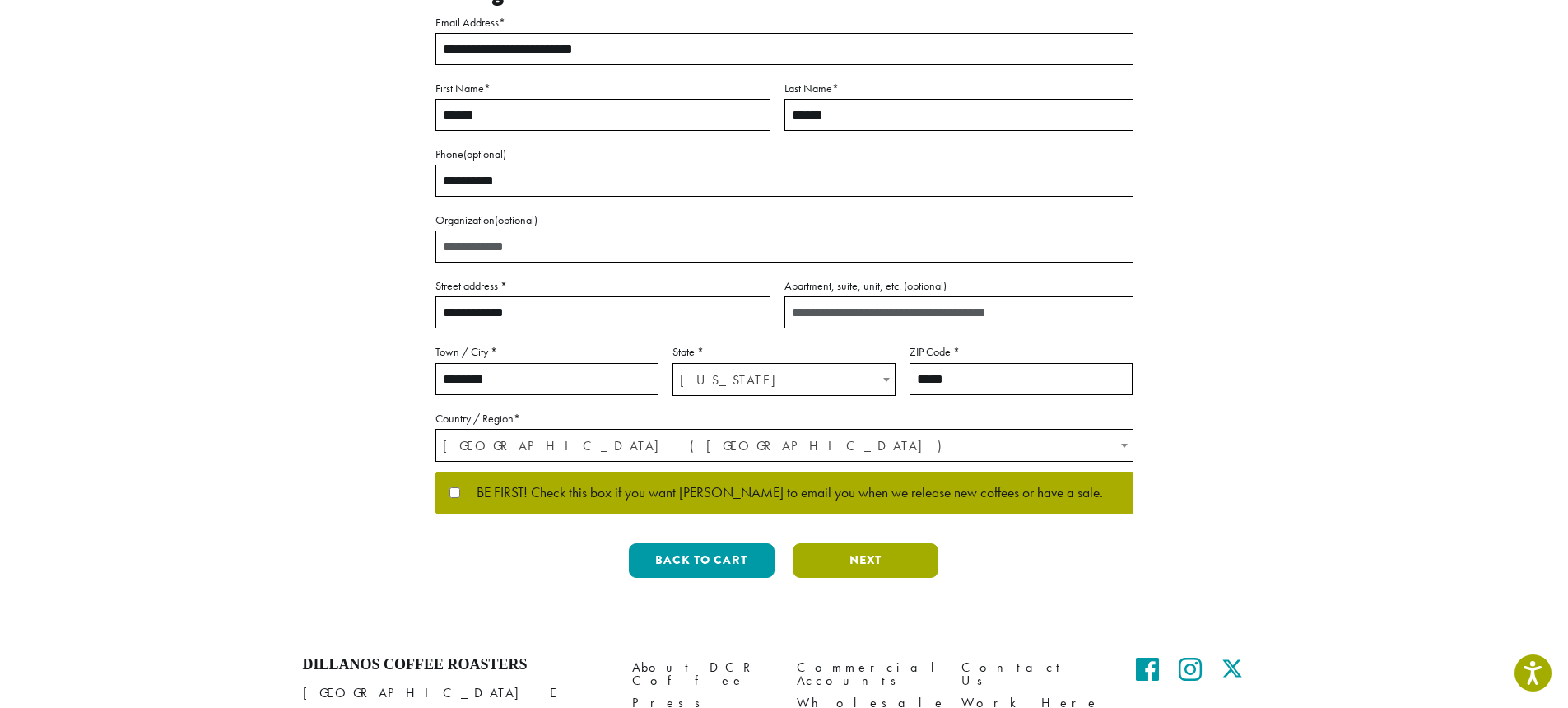
click at [894, 554] on button "Next" at bounding box center [866, 561] width 145 height 35
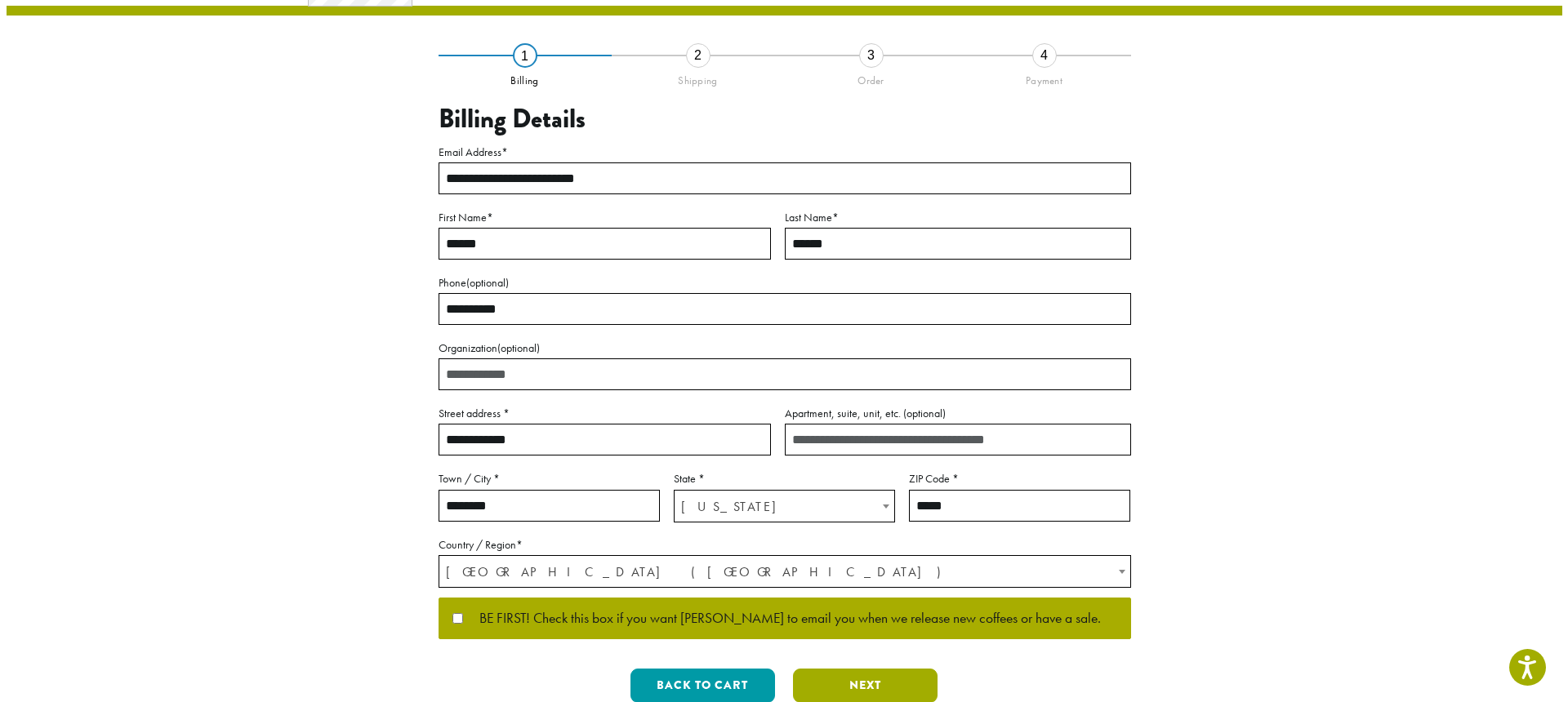
scroll to position [0, 0]
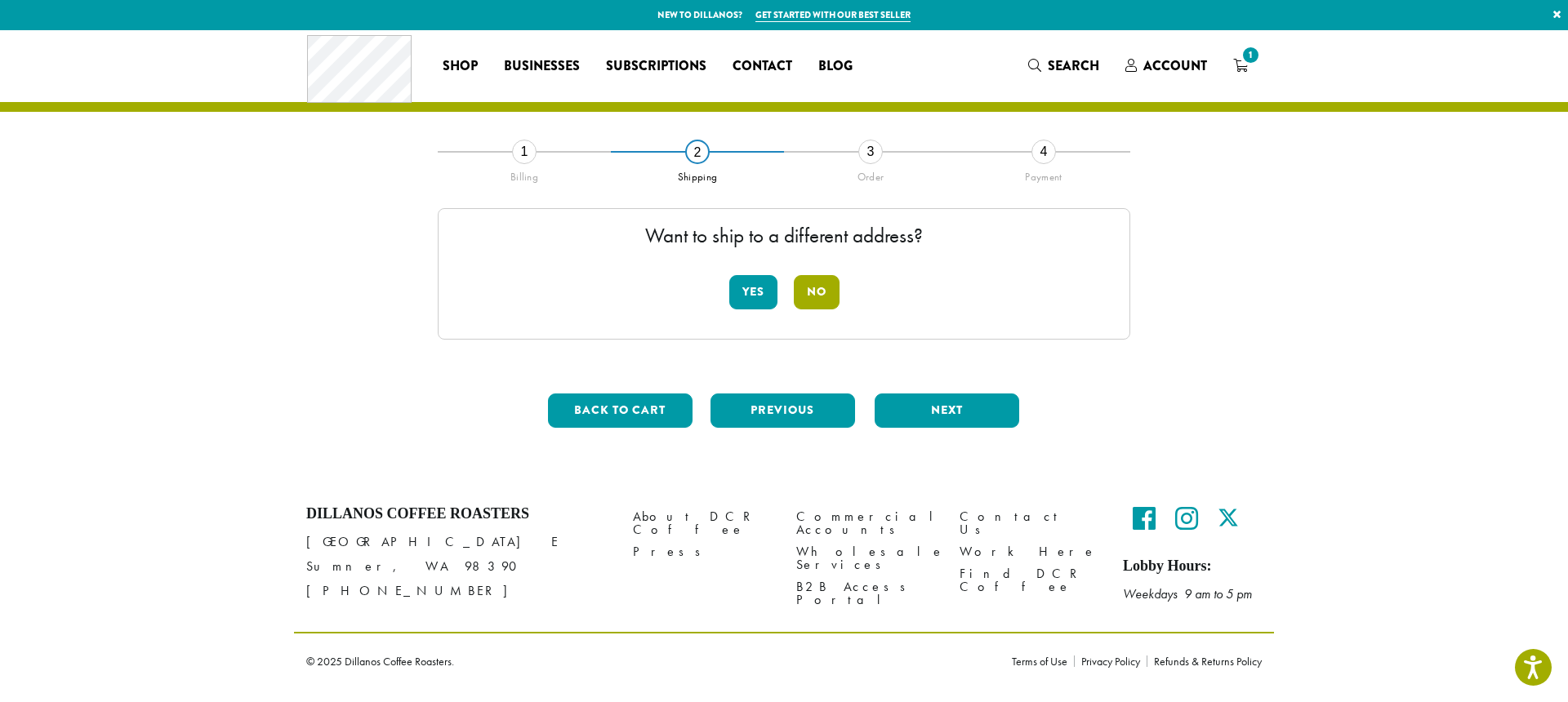
click at [821, 290] on button "No" at bounding box center [817, 292] width 46 height 35
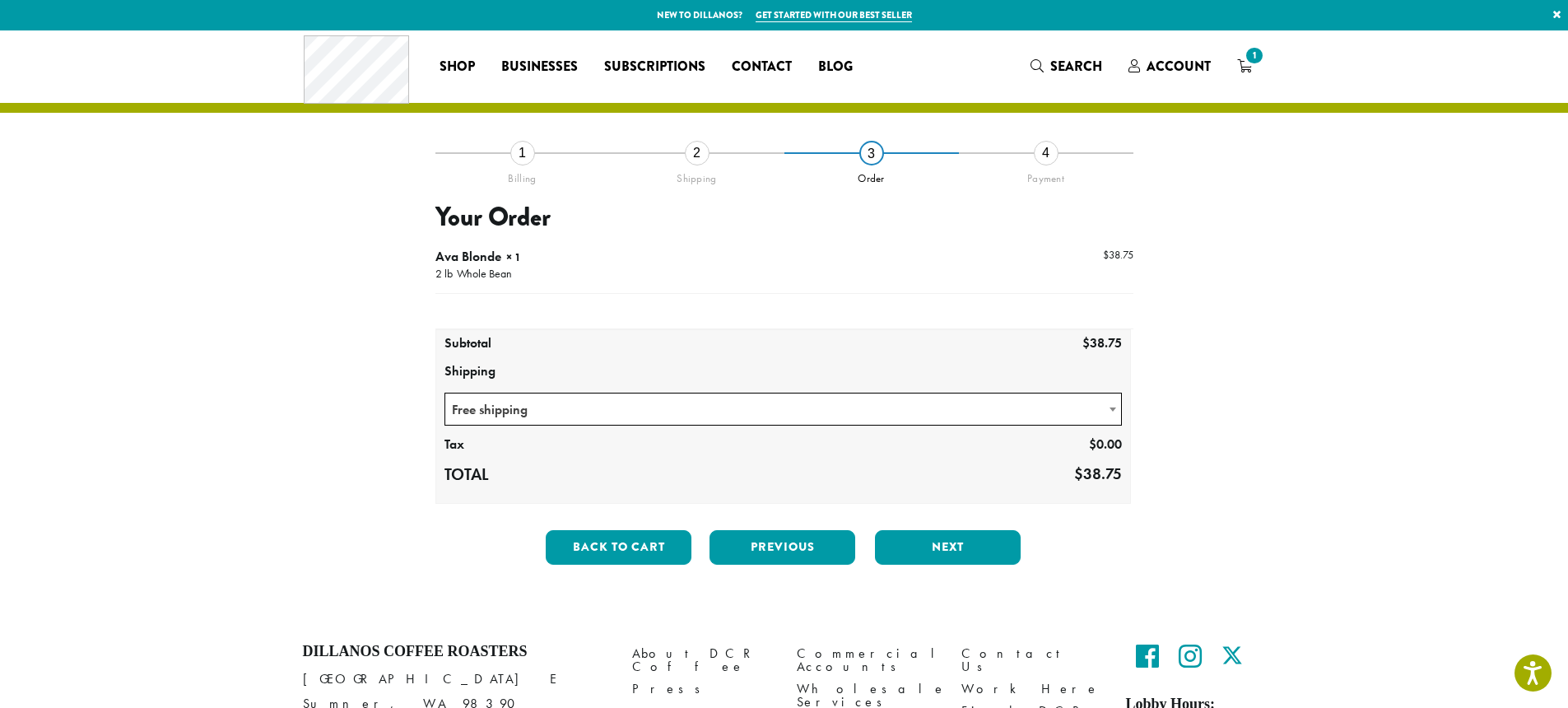
click at [981, 410] on span "Free shipping" at bounding box center [783, 410] width 676 height 32
click at [940, 553] on button "Next" at bounding box center [948, 548] width 145 height 35
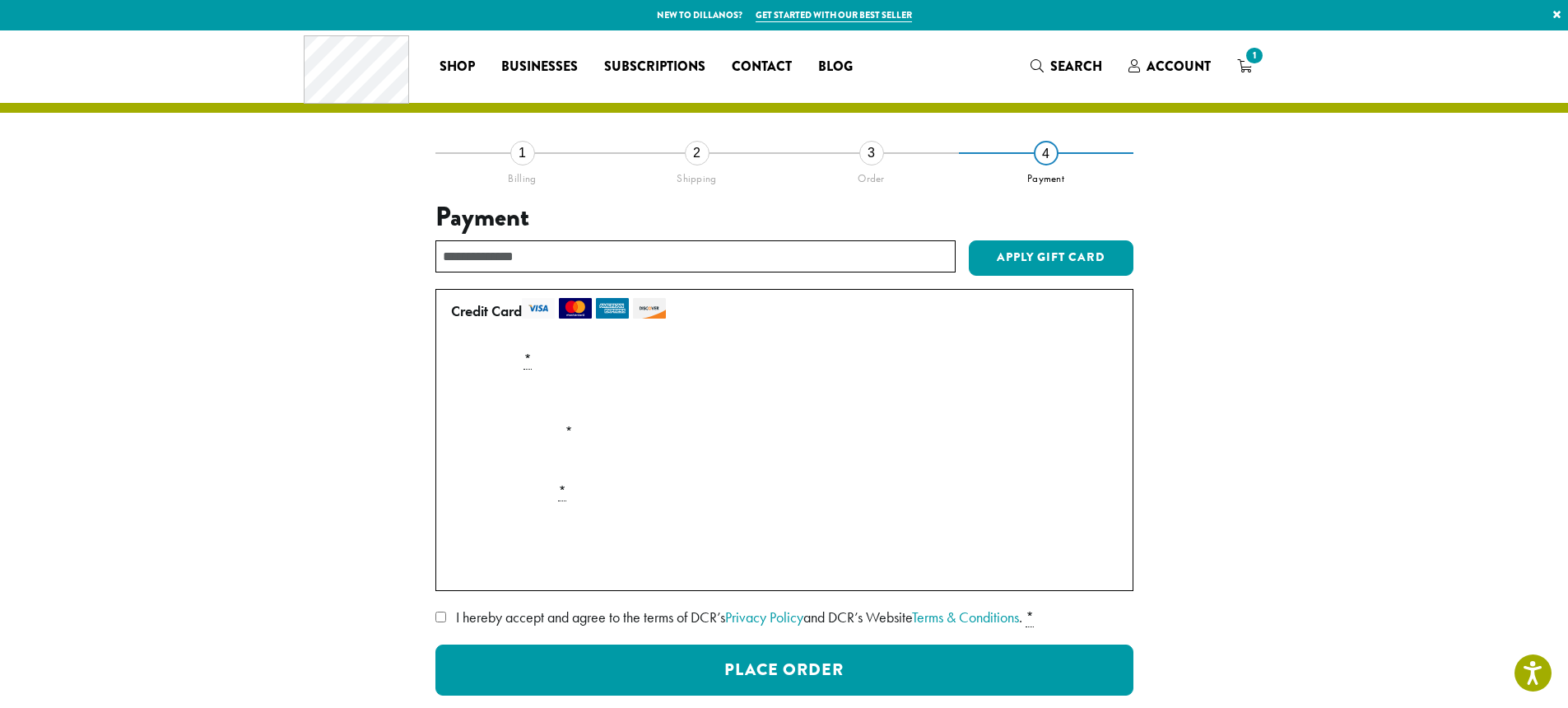
click at [496, 621] on span "I hereby accept and agree to the terms of DCR’s Privacy Policy and DCR’s Websit…" at bounding box center [739, 617] width 566 height 19
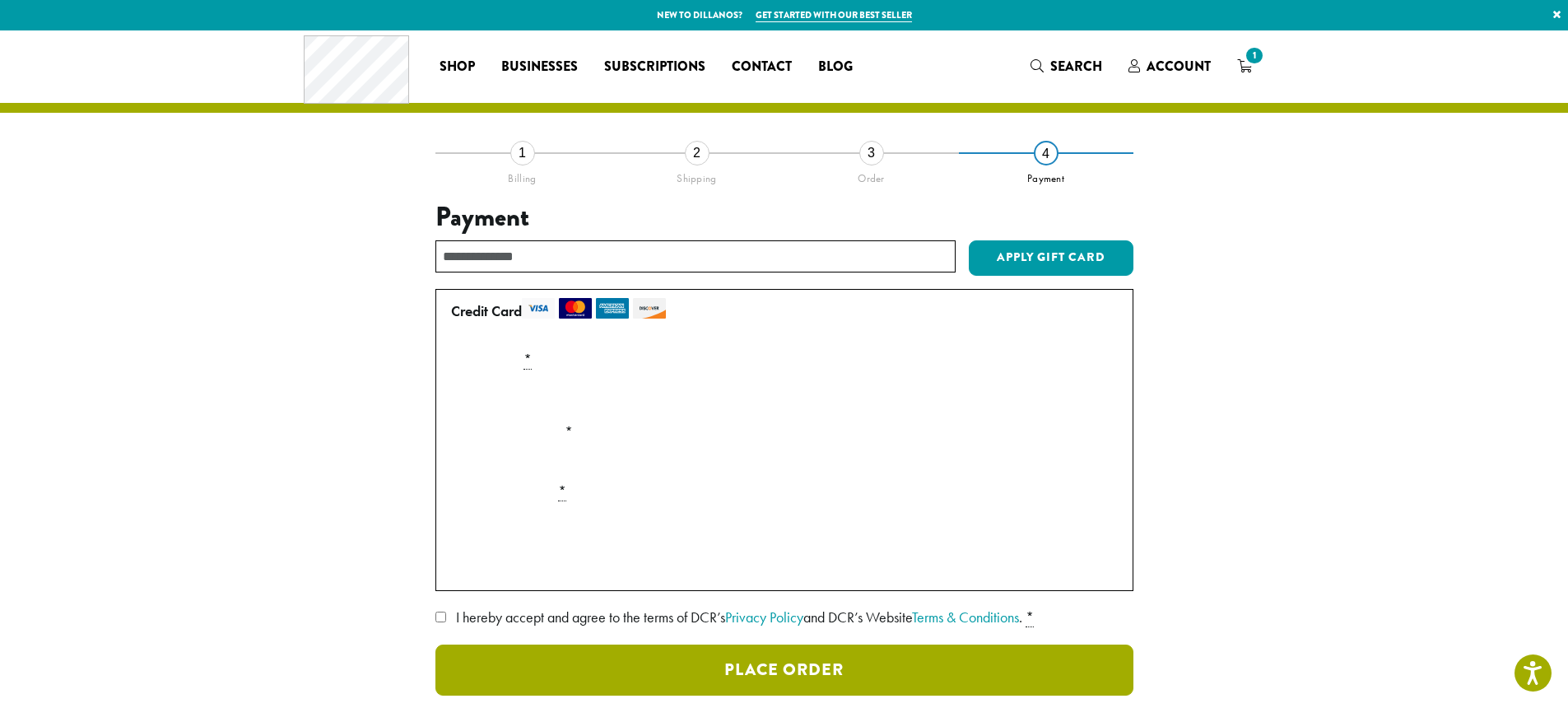
click at [735, 667] on button "Place Order" at bounding box center [784, 669] width 698 height 51
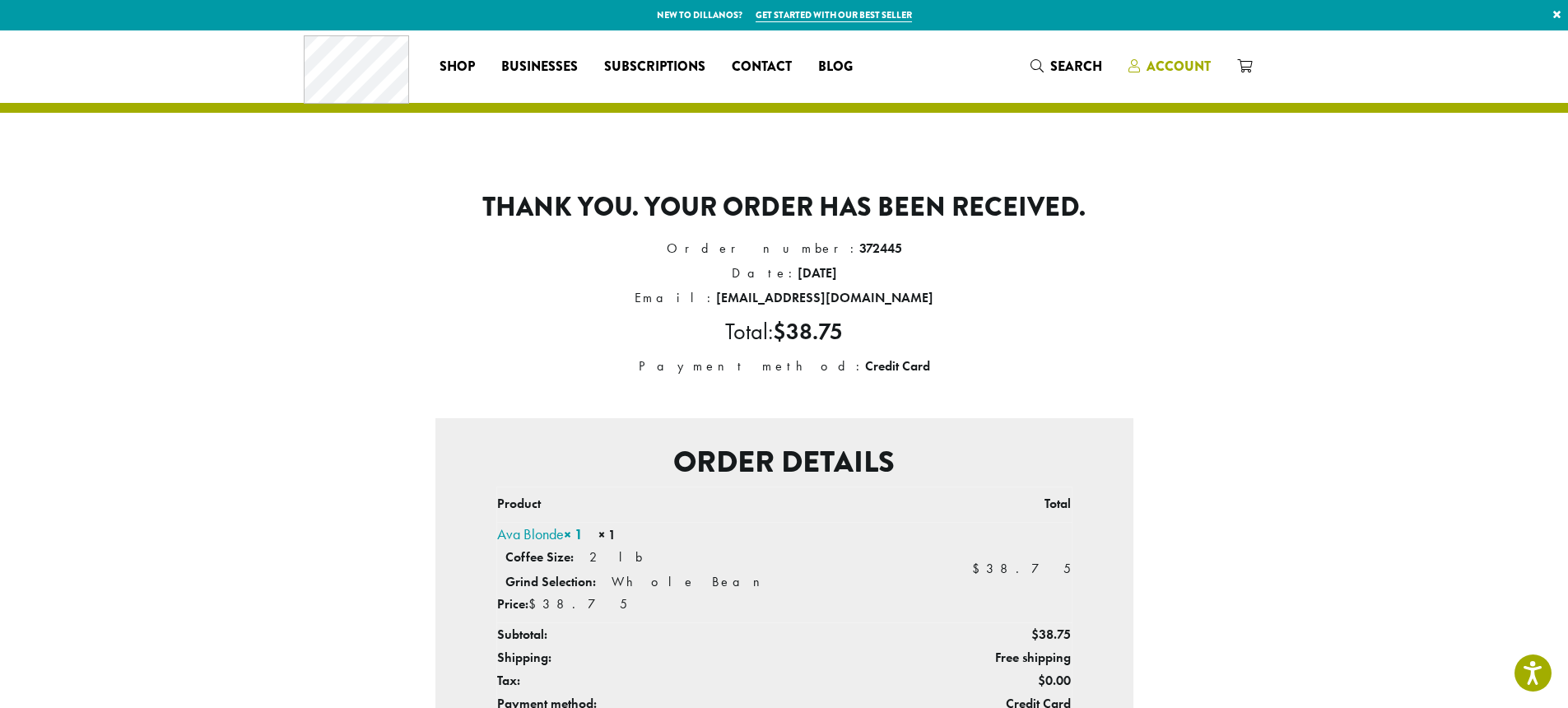
click at [1166, 71] on span "Account" at bounding box center [1179, 66] width 64 height 19
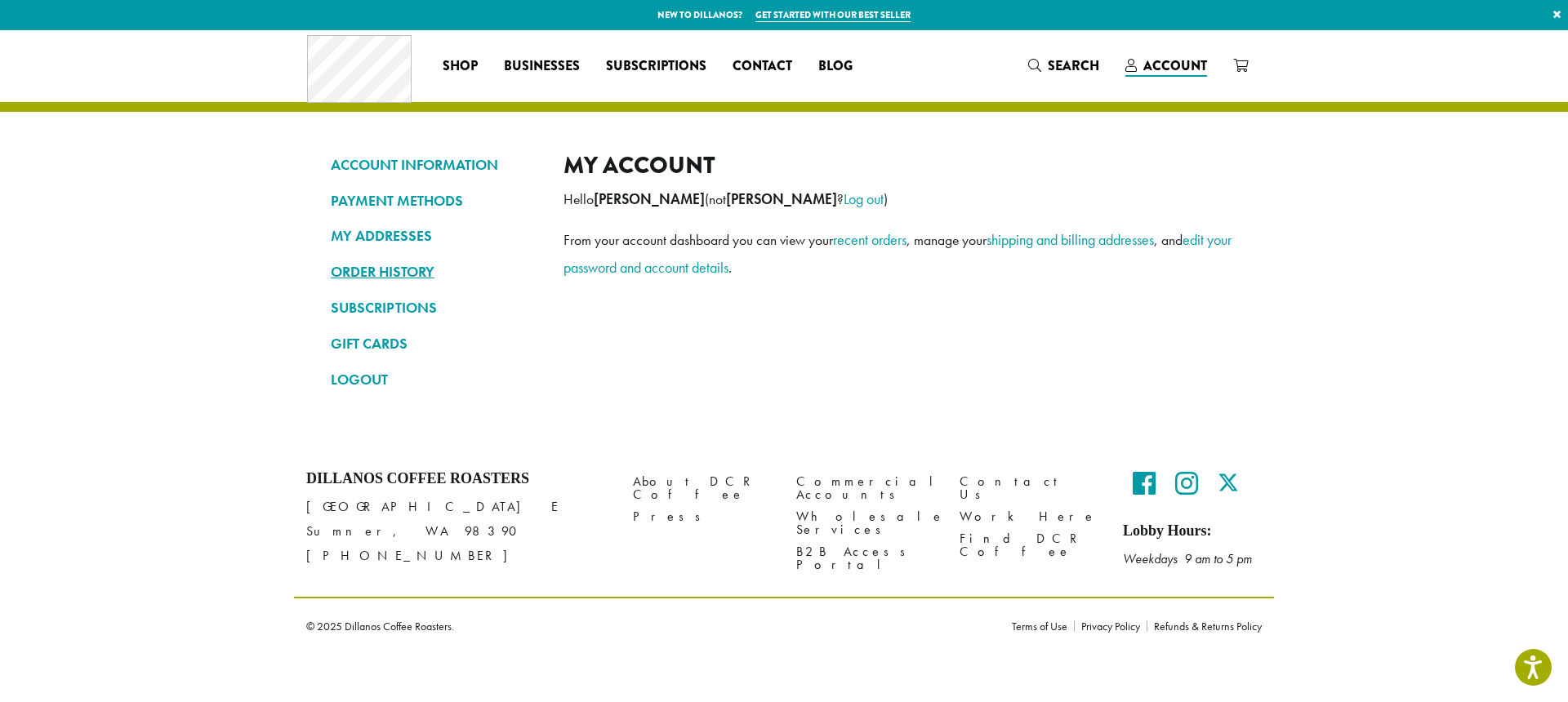
click at [403, 267] on link "ORDER HISTORY" at bounding box center [434, 272] width 208 height 27
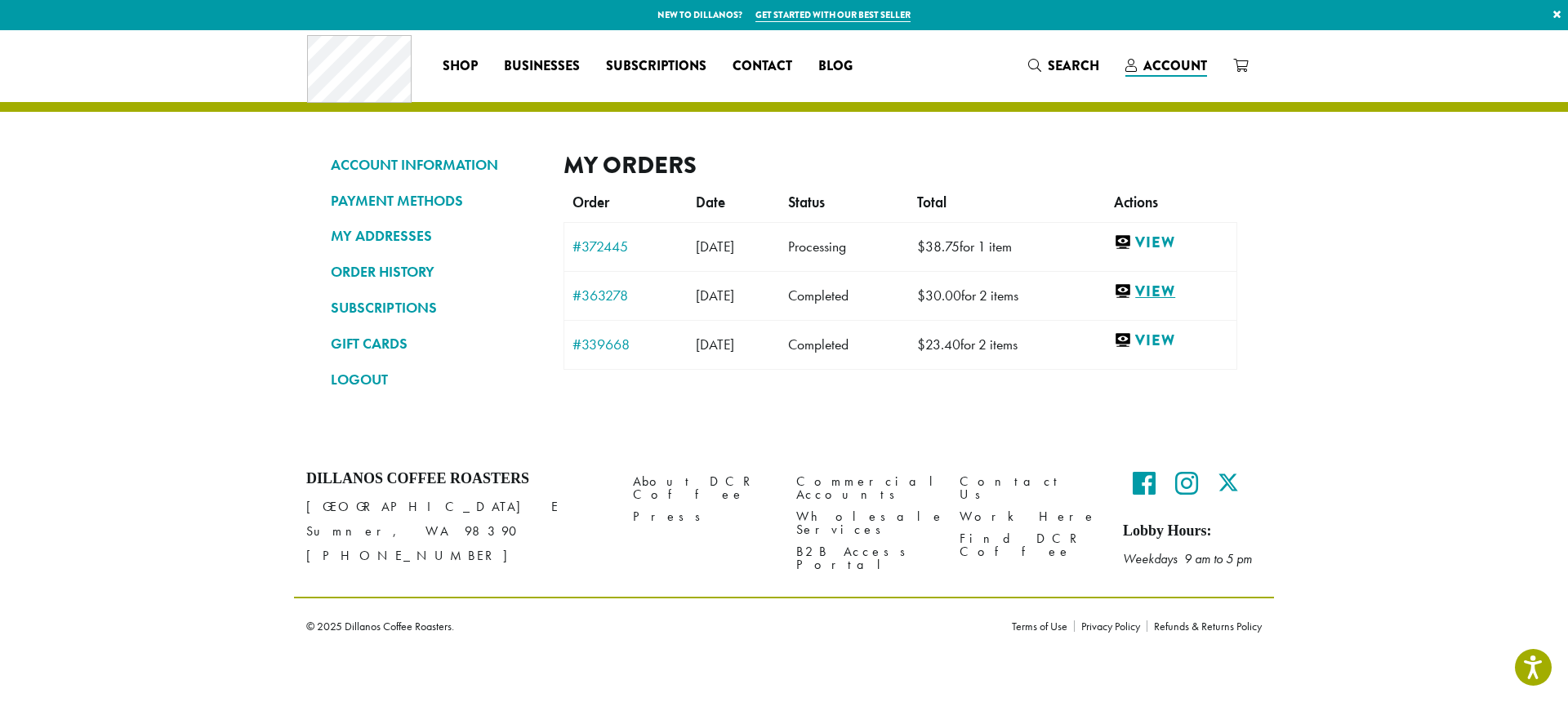
click at [1157, 290] on link "View" at bounding box center [1170, 292] width 114 height 20
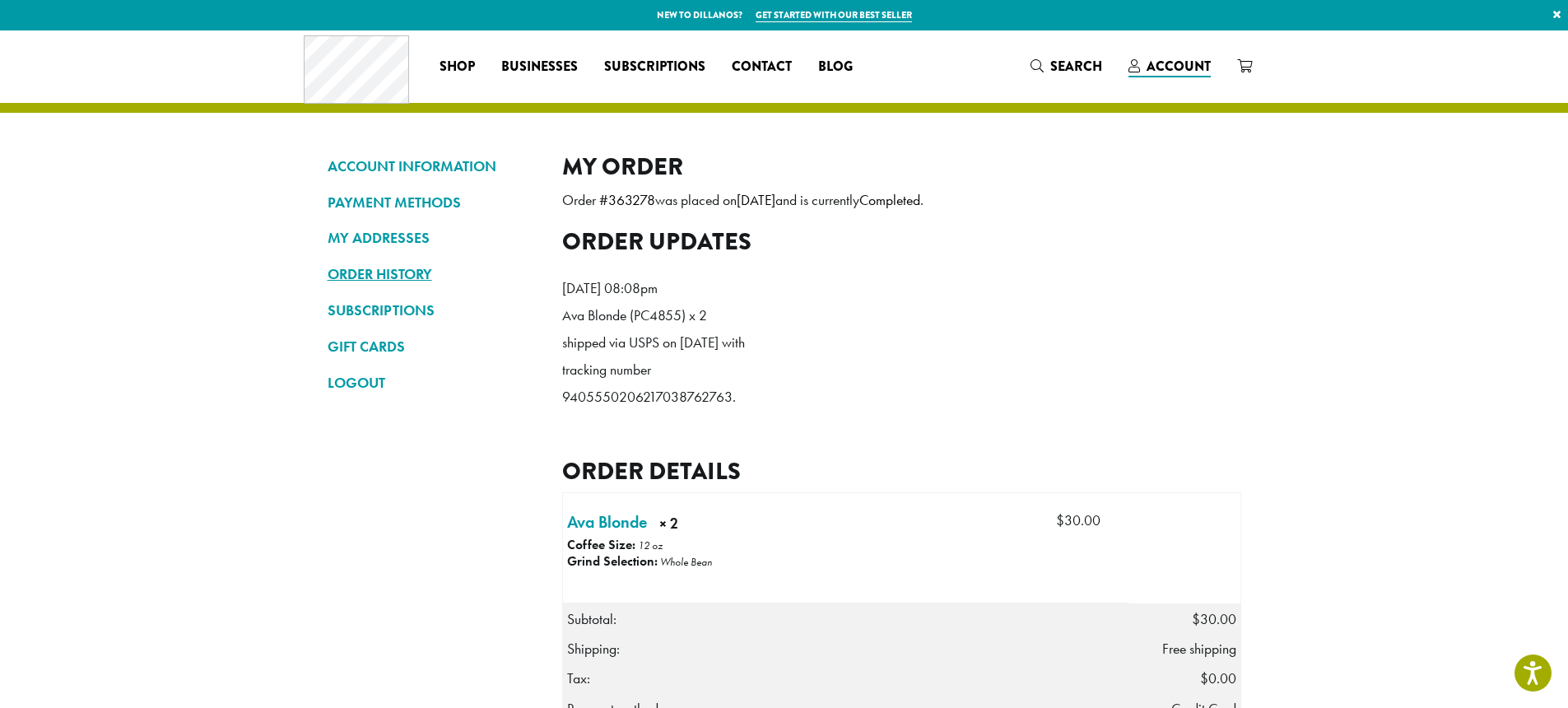
click at [415, 283] on link "ORDER HISTORY" at bounding box center [432, 274] width 210 height 28
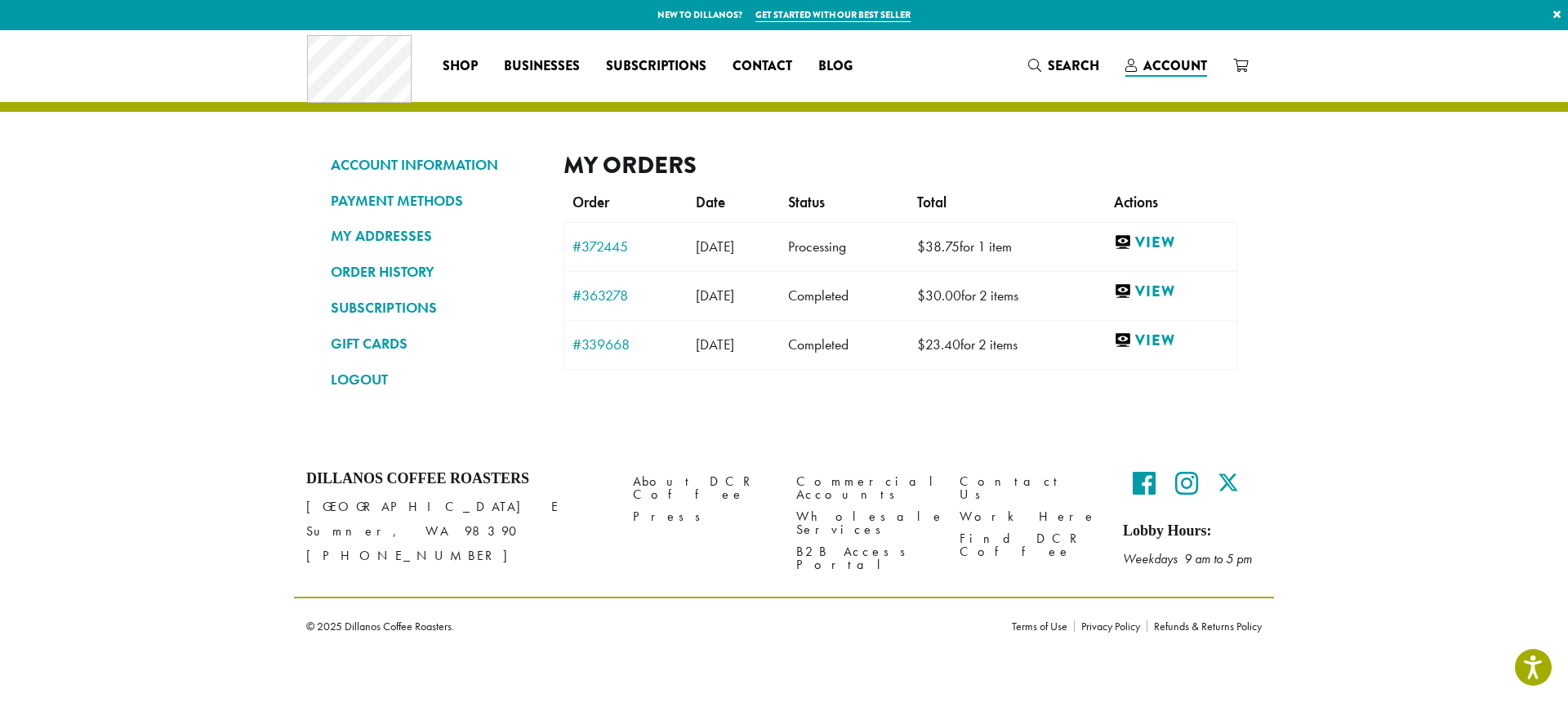
click at [620, 354] on td "#339668" at bounding box center [626, 345] width 124 height 49
click at [616, 351] on link "#339668" at bounding box center [625, 344] width 107 height 15
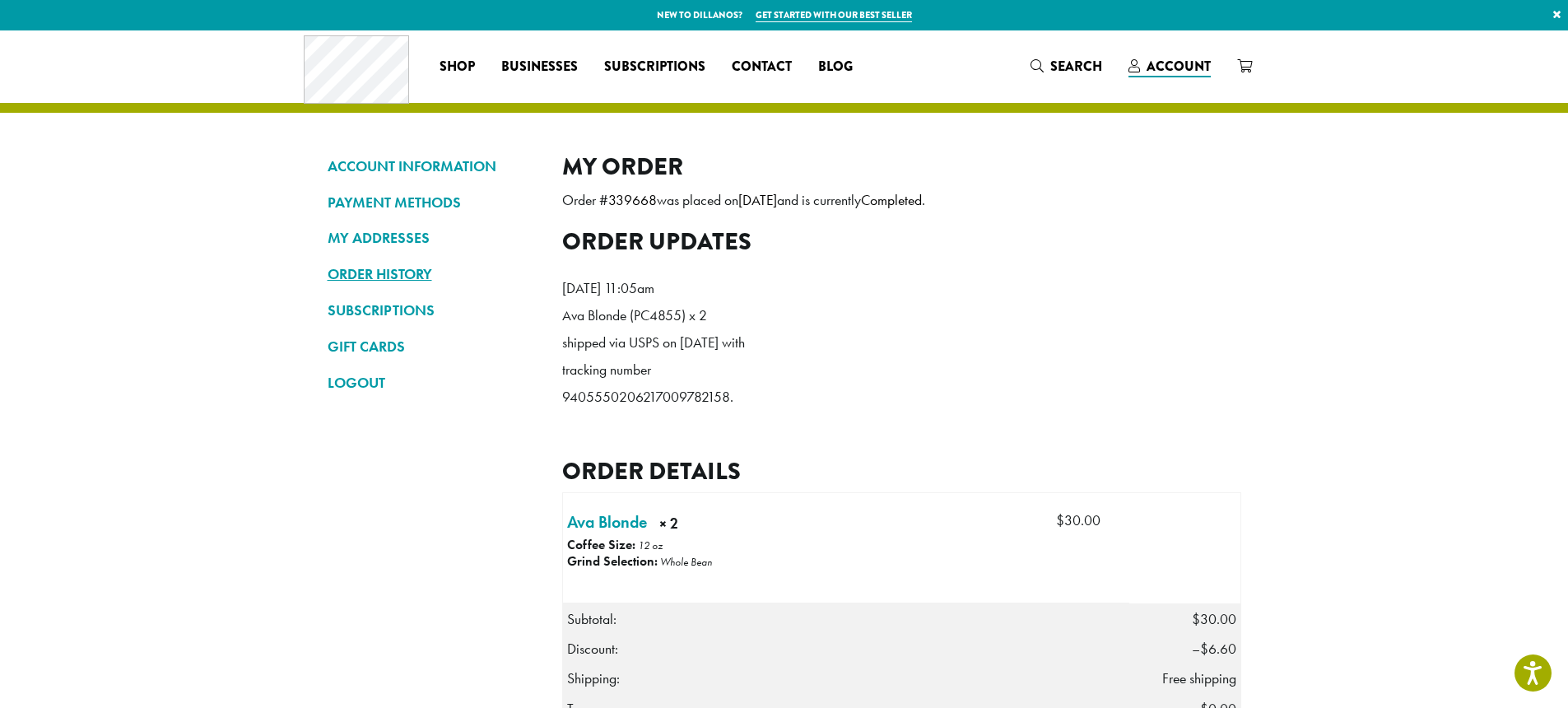
click at [421, 281] on link "ORDER HISTORY" at bounding box center [432, 274] width 210 height 28
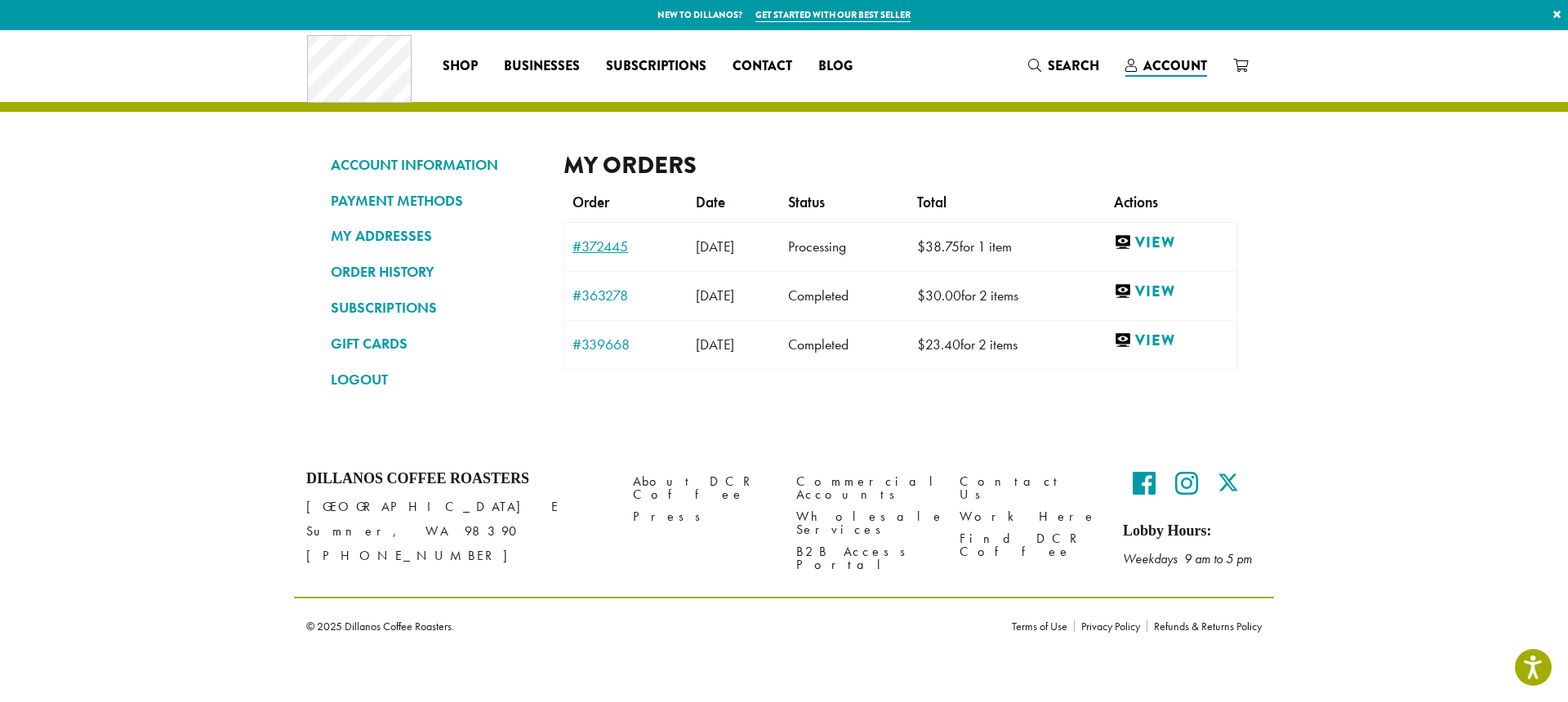
click at [623, 248] on link "#372445" at bounding box center [625, 246] width 107 height 15
